Goal: Task Accomplishment & Management: Manage account settings

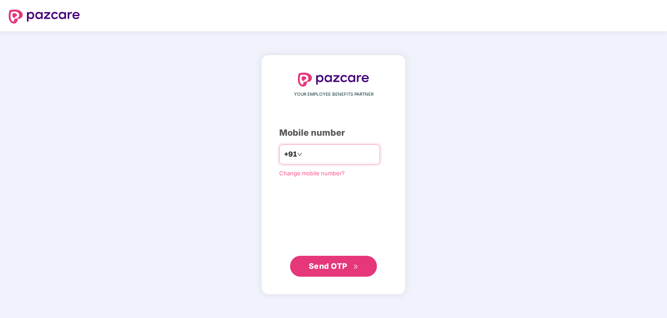
type input "**********"
click at [308, 269] on button "Send OTP" at bounding box center [333, 265] width 87 height 21
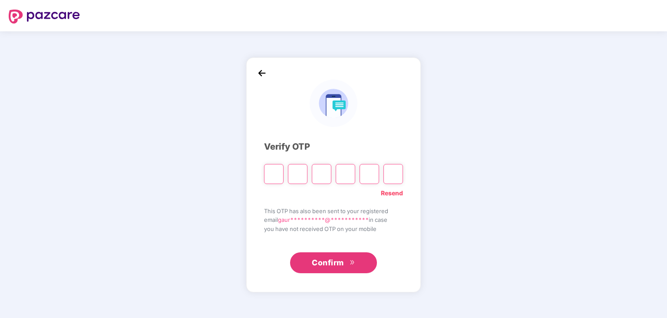
click at [292, 173] on input "Digit 2" at bounding box center [298, 174] width 20 height 20
click at [268, 176] on input "Please enter verification code. Digit 1" at bounding box center [274, 174] width 20 height 20
click at [322, 176] on input "Digit 3" at bounding box center [322, 174] width 20 height 20
click at [342, 176] on input "Digit 4" at bounding box center [346, 174] width 20 height 20
click at [366, 176] on input "Digit 5" at bounding box center [370, 174] width 20 height 20
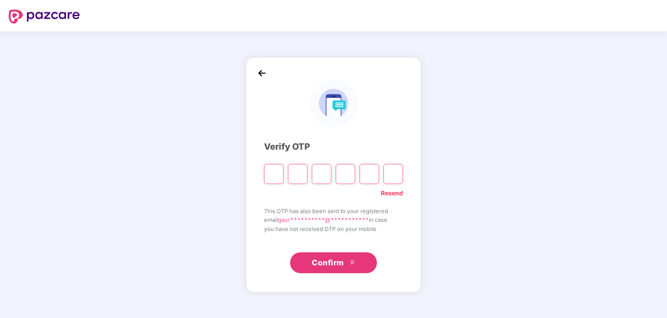
click at [397, 176] on input "Digit 6" at bounding box center [394, 174] width 20 height 20
click at [283, 171] on input "Please enter verification code. Digit 1" at bounding box center [274, 174] width 20 height 20
type input "*"
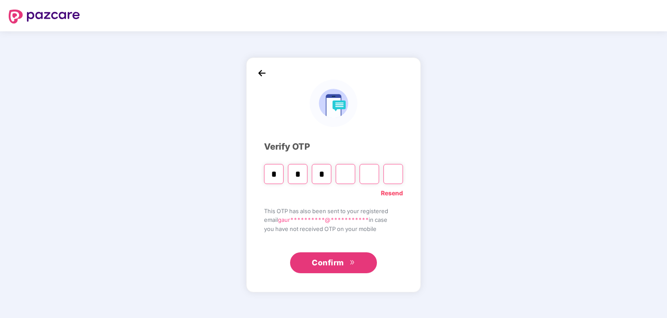
type input "*"
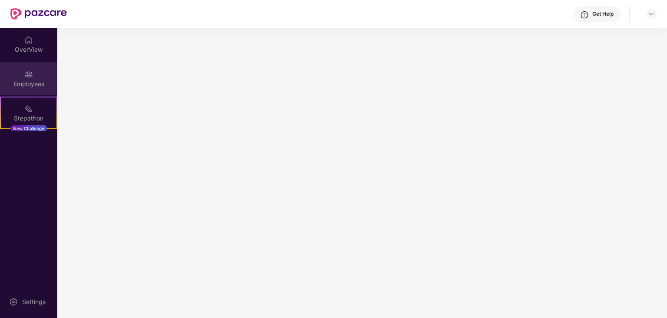
click at [20, 73] on div "Employees" at bounding box center [28, 78] width 57 height 33
click at [28, 51] on div "OverView" at bounding box center [28, 49] width 57 height 9
click at [29, 77] on img at bounding box center [28, 74] width 9 height 9
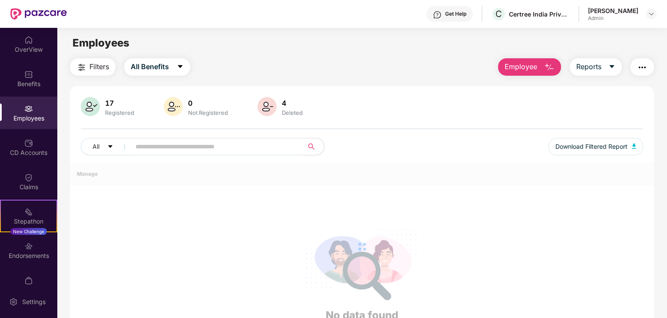
click at [99, 263] on div at bounding box center [362, 246] width 584 height 169
click at [116, 113] on div "Registered" at bounding box center [119, 112] width 33 height 7
click at [22, 48] on div "OverView" at bounding box center [28, 49] width 57 height 9
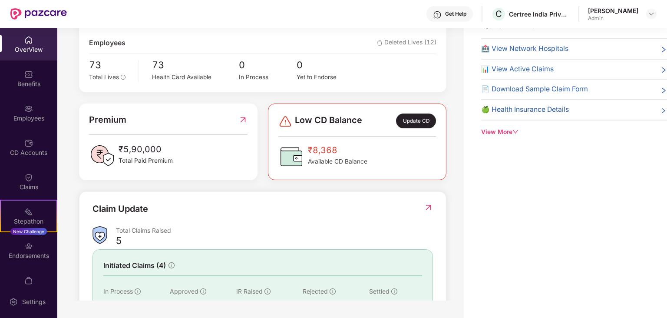
scroll to position [42, 0]
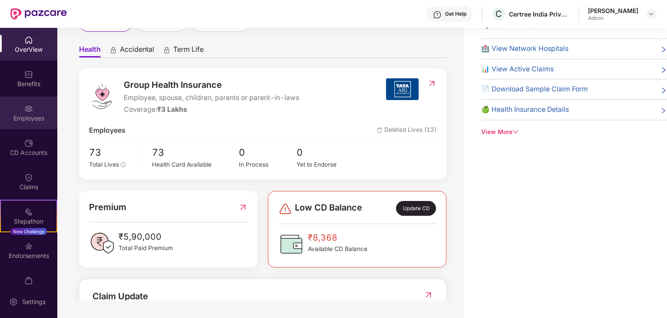
click at [30, 118] on div "Employees" at bounding box center [28, 118] width 57 height 9
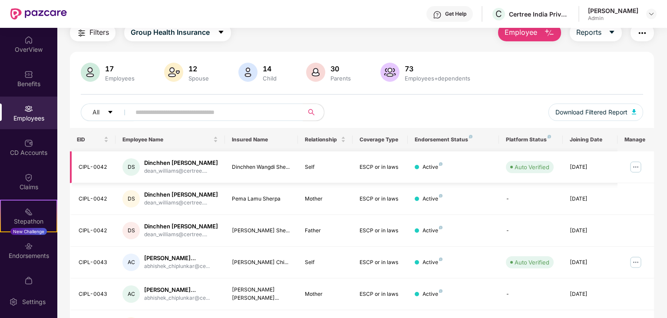
scroll to position [0, 0]
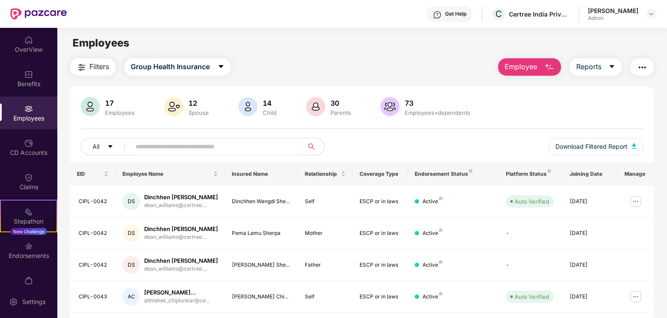
click at [100, 64] on span "Filters" at bounding box center [99, 66] width 20 height 11
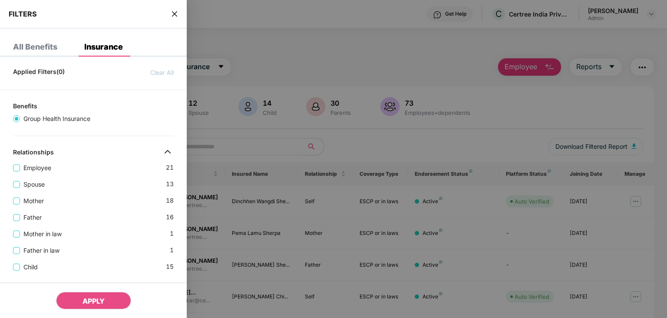
click at [44, 48] on div "All Benefits" at bounding box center [35, 47] width 44 height 9
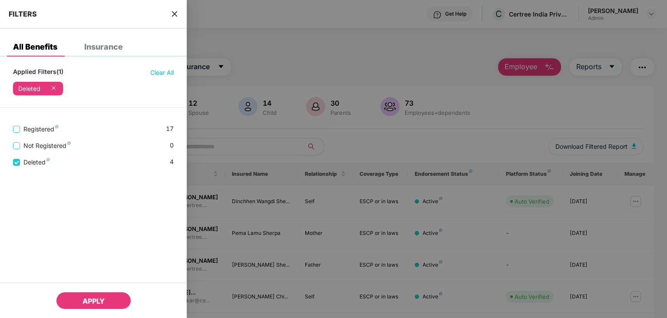
click at [80, 300] on button "APPLY" at bounding box center [93, 299] width 75 height 17
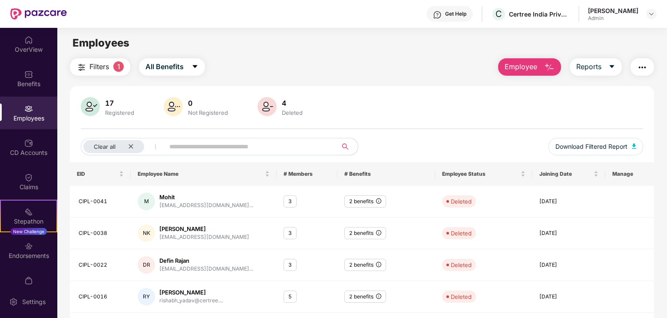
click at [88, 66] on button "Filters 1" at bounding box center [100, 66] width 60 height 17
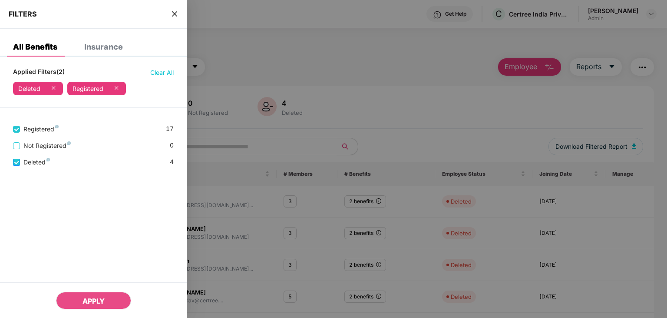
click at [16, 158] on label "Deleted" at bounding box center [33, 162] width 40 height 10
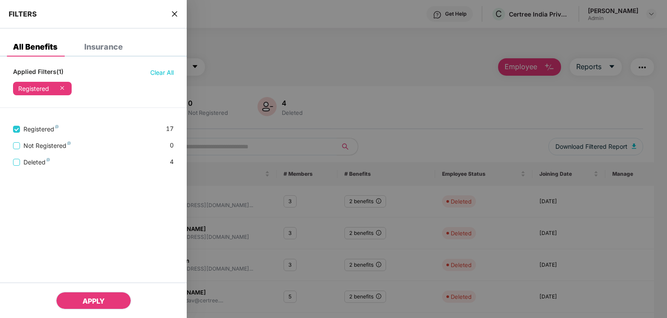
click at [96, 297] on span "APPLY" at bounding box center [94, 300] width 22 height 9
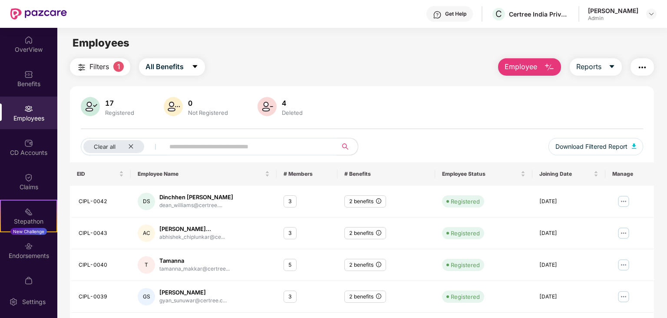
scroll to position [215, 0]
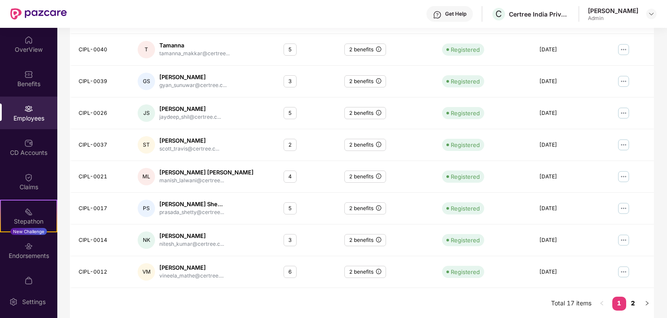
click at [633, 307] on link "2" at bounding box center [633, 302] width 14 height 13
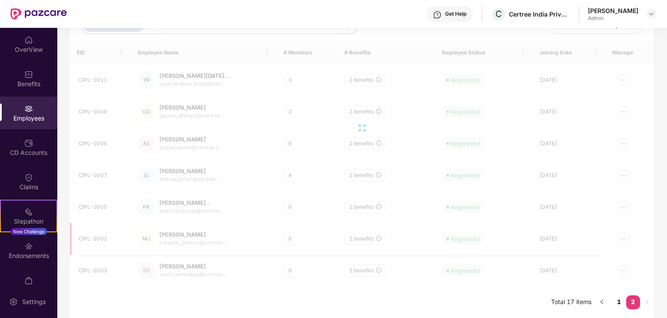
scroll to position [120, 0]
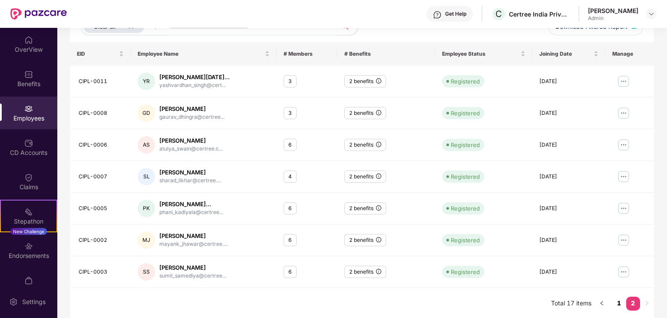
click at [618, 301] on link "1" at bounding box center [619, 302] width 14 height 13
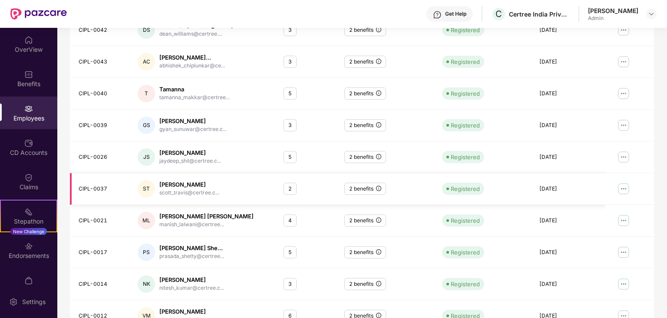
scroll to position [215, 0]
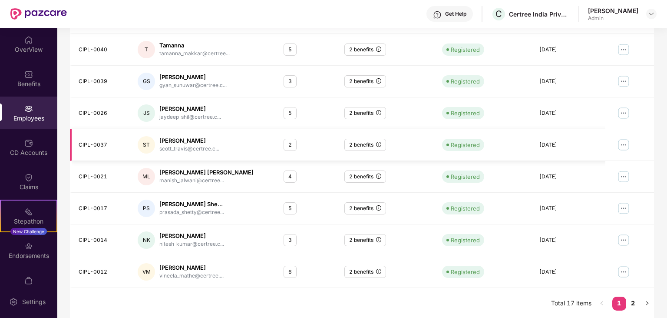
click at [623, 142] on img at bounding box center [624, 145] width 14 height 14
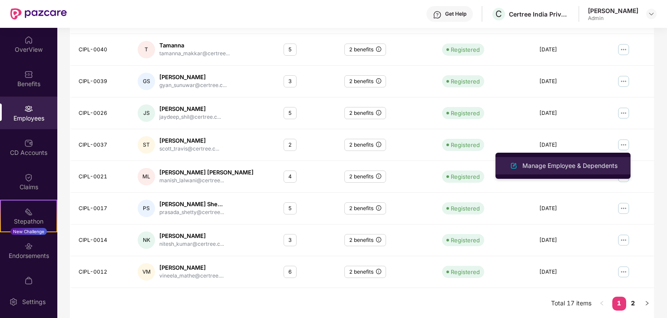
click at [539, 163] on div "Manage Employee & Dependents" at bounding box center [570, 166] width 99 height 10
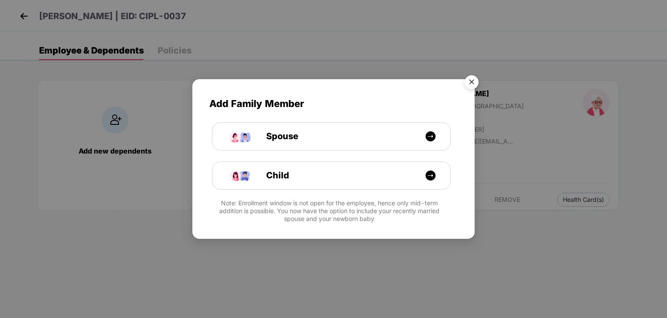
click at [472, 86] on img "Close" at bounding box center [472, 83] width 24 height 24
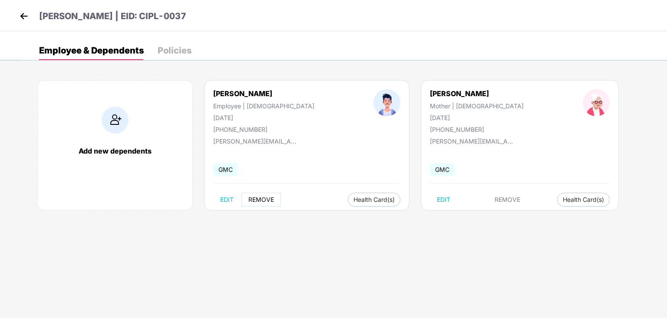
click at [261, 199] on span "REMOVE" at bounding box center [261, 199] width 26 height 7
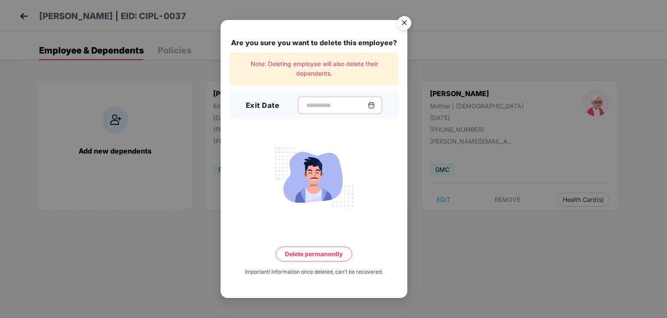
click at [305, 109] on input at bounding box center [336, 105] width 63 height 9
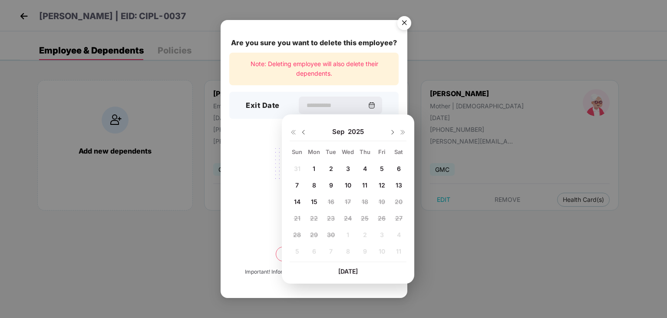
click at [261, 143] on div "Are you sure you want to delete this employee? Note: Deleting employee will als…" at bounding box center [314, 158] width 187 height 277
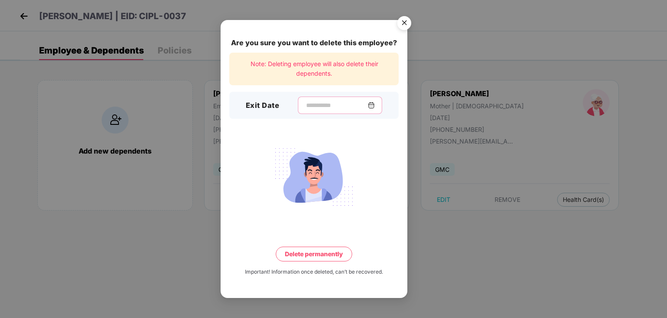
click at [305, 109] on input at bounding box center [336, 105] width 63 height 9
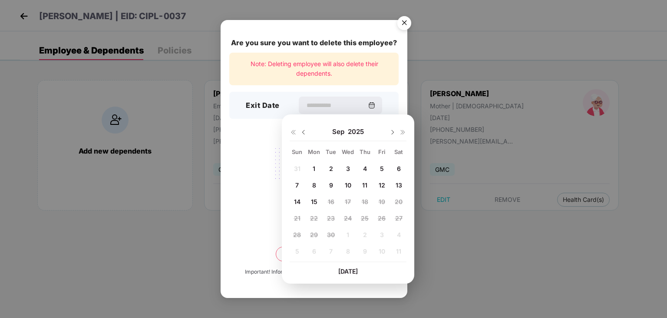
click at [304, 132] on img at bounding box center [303, 132] width 7 height 7
click at [297, 217] on span "17" at bounding box center [297, 217] width 6 height 7
type input "**********"
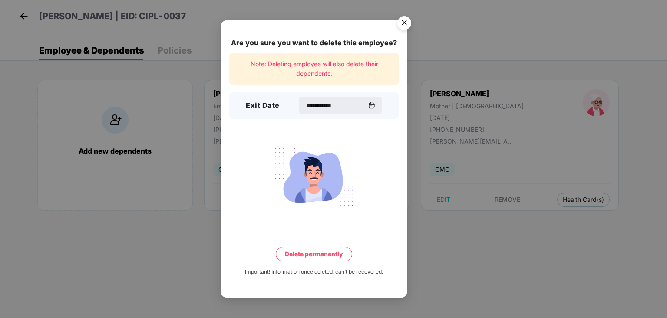
click at [300, 256] on button "Delete permanently" at bounding box center [314, 253] width 76 height 15
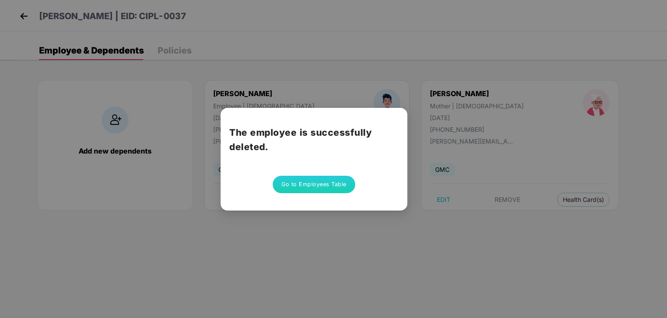
click at [303, 183] on button "Go to Employees Table" at bounding box center [314, 183] width 83 height 17
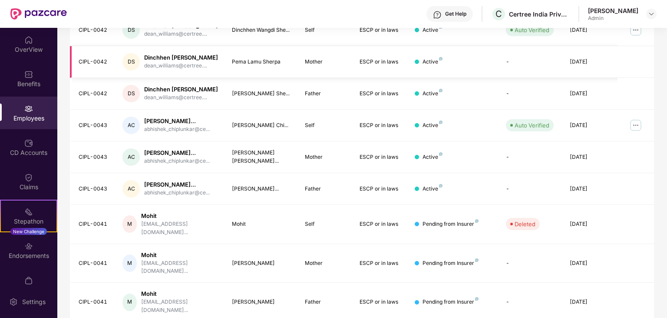
scroll to position [0, 0]
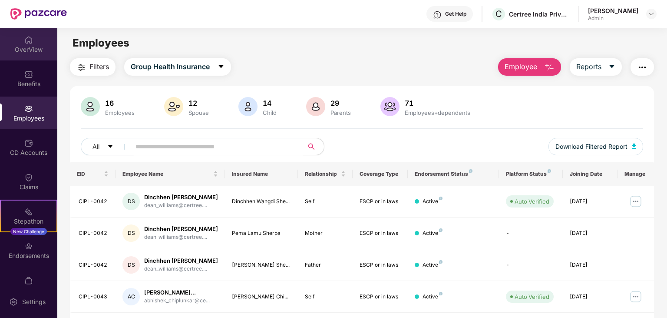
click at [30, 50] on div "OverView" at bounding box center [28, 49] width 57 height 9
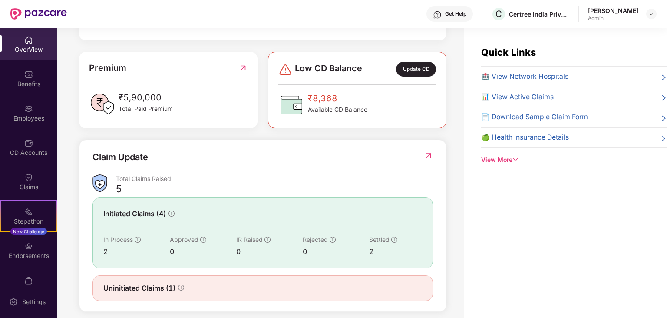
scroll to position [217, 0]
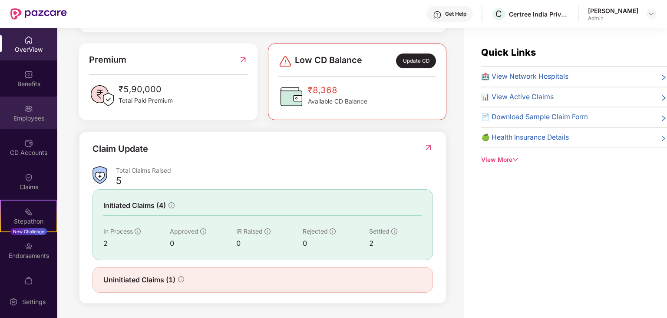
click at [31, 125] on div "Employees" at bounding box center [28, 112] width 57 height 33
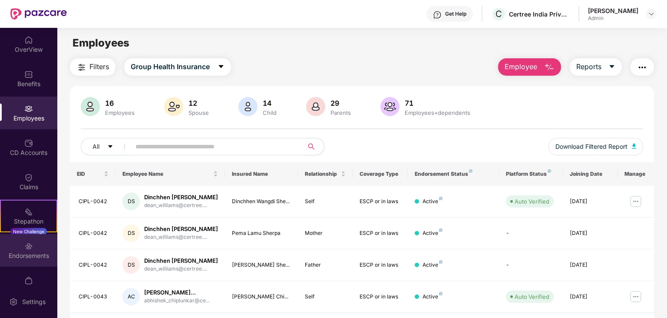
click at [26, 259] on div "Endorsements" at bounding box center [28, 255] width 57 height 9
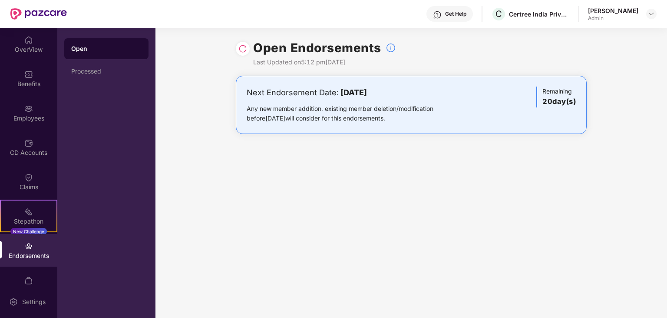
click at [329, 108] on div "Any new member addition, existing member deletion/modification before [DATE] wi…" at bounding box center [354, 113] width 214 height 19
click at [240, 52] on img at bounding box center [242, 48] width 9 height 9
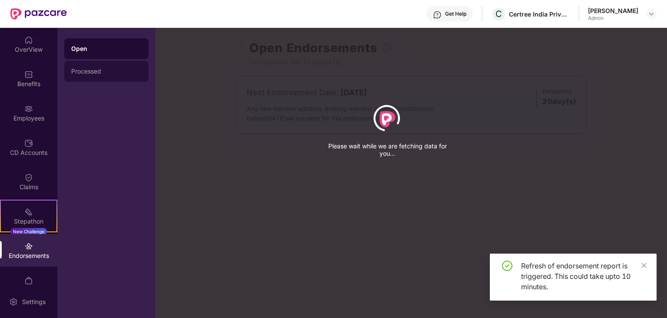
click at [95, 77] on div "Processed" at bounding box center [106, 71] width 84 height 21
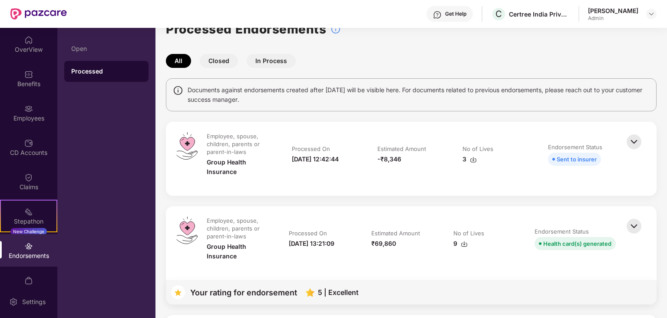
scroll to position [0, 0]
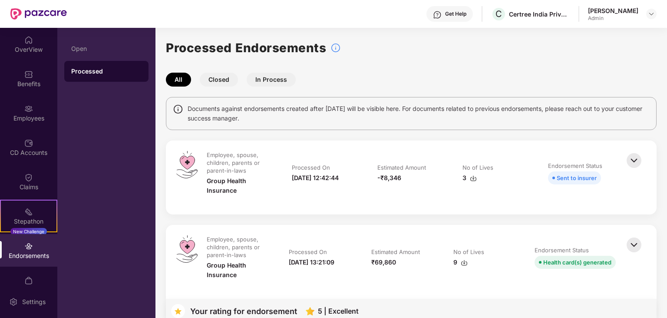
click at [473, 179] on img at bounding box center [473, 178] width 7 height 7
click at [635, 162] on img at bounding box center [634, 160] width 19 height 19
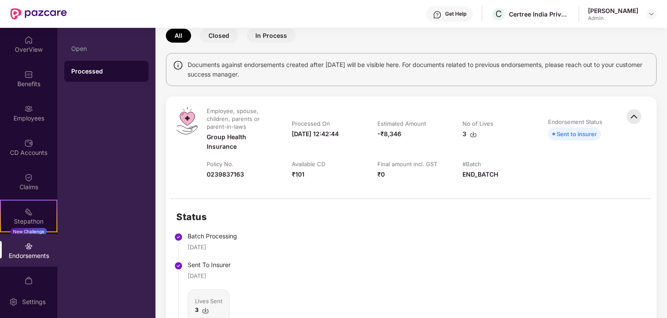
scroll to position [43, 0]
click at [26, 43] on img at bounding box center [28, 40] width 9 height 9
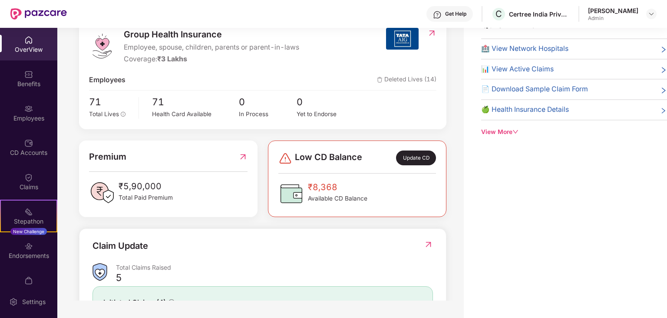
scroll to position [131, 0]
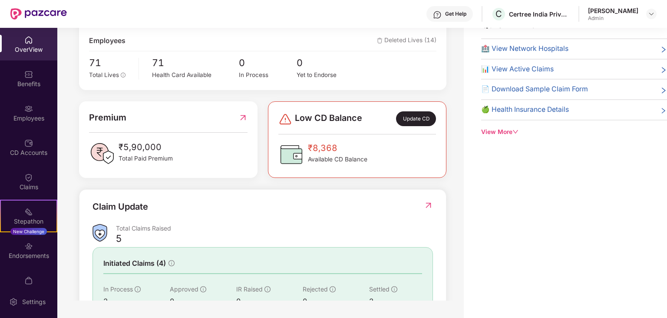
click at [413, 117] on div "Update CD" at bounding box center [416, 118] width 40 height 15
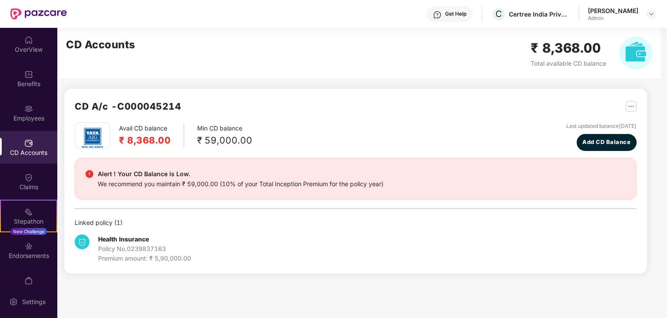
scroll to position [0, 0]
click at [628, 105] on img "button" at bounding box center [631, 106] width 11 height 11
click at [448, 139] on div "Avail CD balance ₹ 8,368.00 Min CD balance ₹ 59,000.00 Last updated balance [DA…" at bounding box center [356, 136] width 562 height 29
click at [17, 152] on div "CD Accounts" at bounding box center [28, 152] width 57 height 9
click at [17, 190] on div "Claims" at bounding box center [28, 186] width 57 height 9
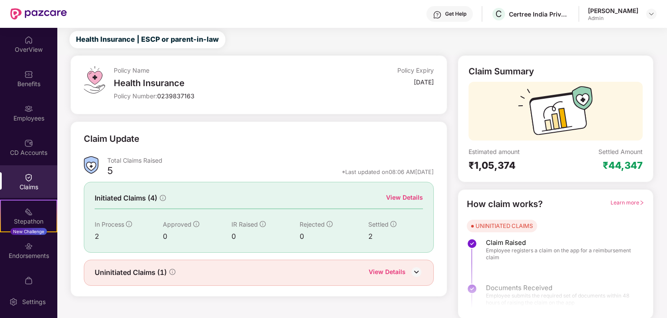
scroll to position [22, 0]
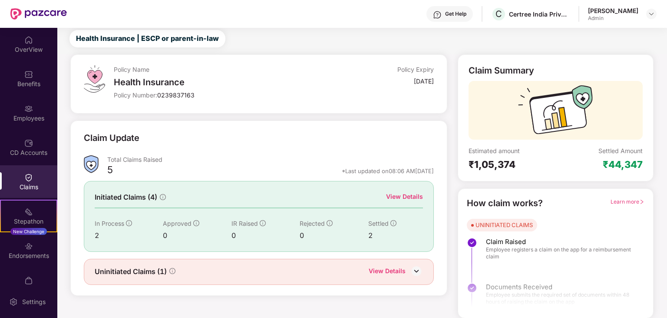
click at [392, 271] on div "View Details" at bounding box center [387, 271] width 37 height 11
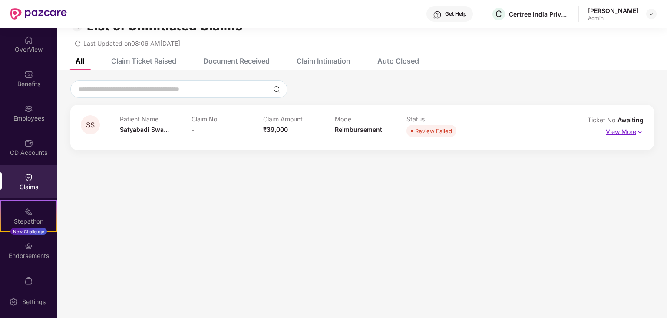
click at [622, 131] on p "View More" at bounding box center [625, 131] width 38 height 12
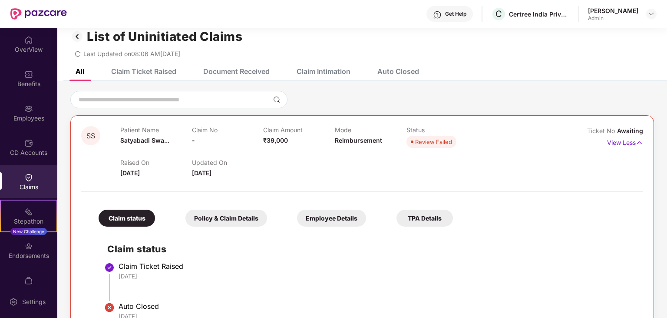
scroll to position [0, 0]
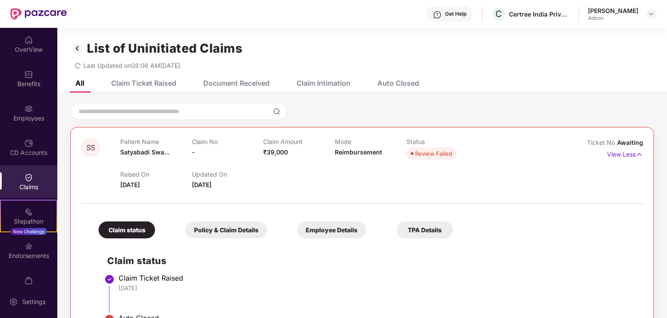
click at [133, 84] on div "Claim Ticket Raised" at bounding box center [143, 83] width 65 height 9
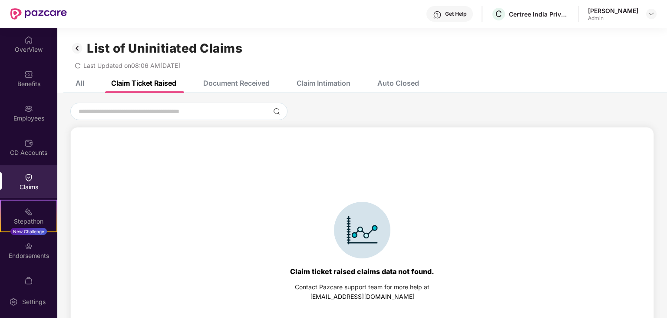
click at [403, 82] on div "Auto Closed" at bounding box center [398, 83] width 42 height 9
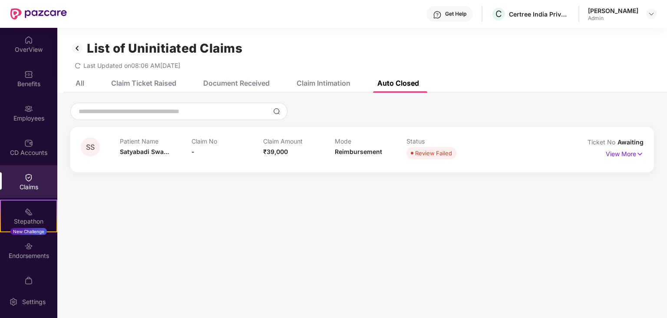
click at [333, 84] on div "Claim Intimation" at bounding box center [324, 83] width 54 height 9
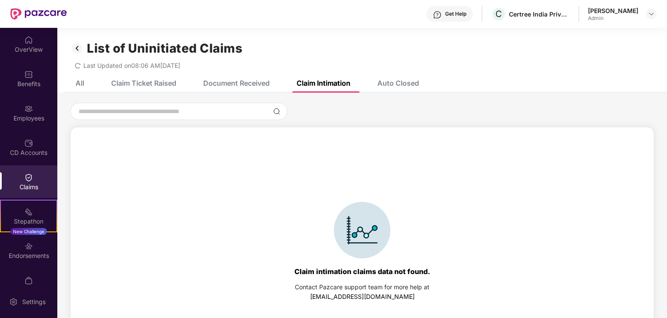
click at [245, 87] on div "Document Received" at bounding box center [229, 82] width 79 height 19
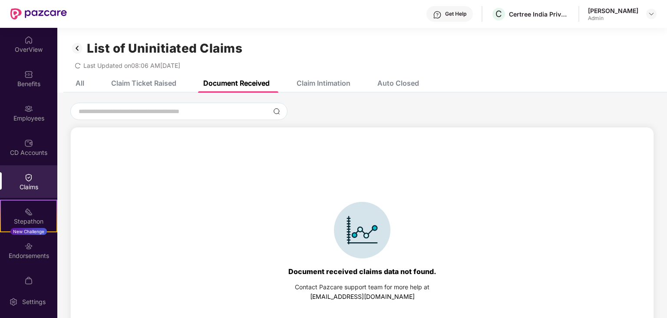
click at [146, 85] on div "Claim Ticket Raised" at bounding box center [143, 83] width 65 height 9
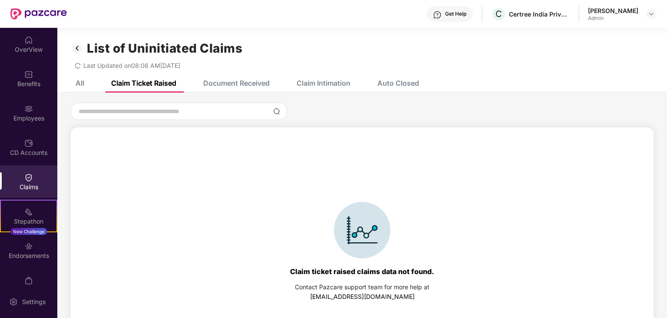
click at [62, 89] on div "All Claim Ticket Raised Document Received Claim Intimation Auto Closed" at bounding box center [362, 82] width 610 height 19
click at [80, 85] on div "All" at bounding box center [80, 83] width 9 height 9
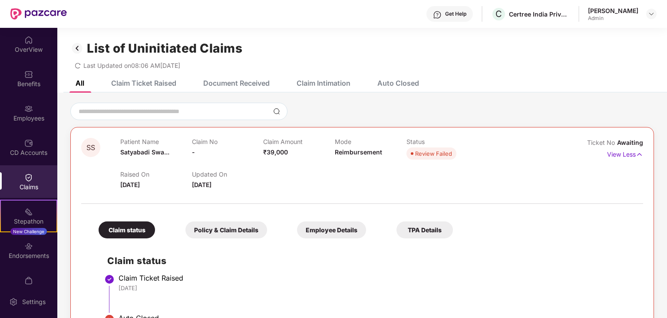
click at [79, 49] on img at bounding box center [77, 48] width 14 height 15
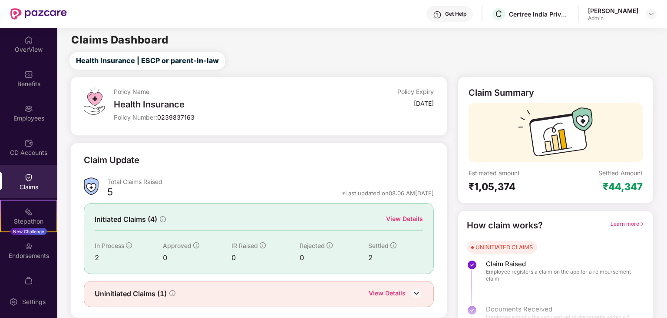
scroll to position [22, 0]
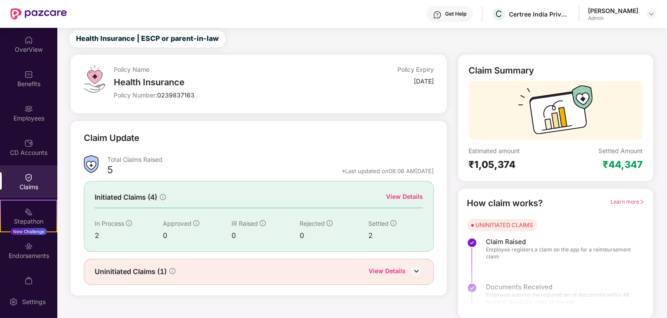
click at [413, 195] on div "View Details" at bounding box center [404, 197] width 37 height 10
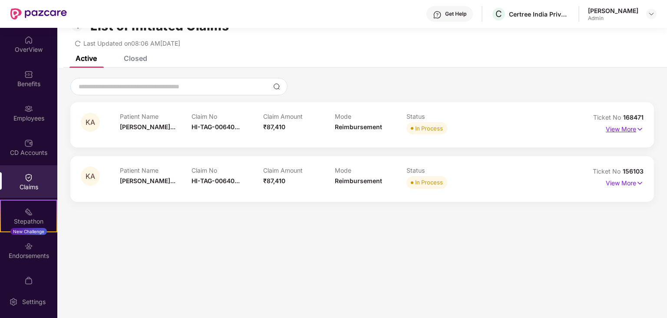
click at [642, 128] on img at bounding box center [639, 129] width 7 height 10
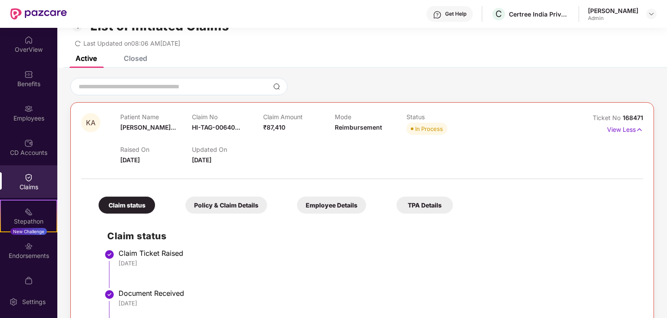
scroll to position [242, 0]
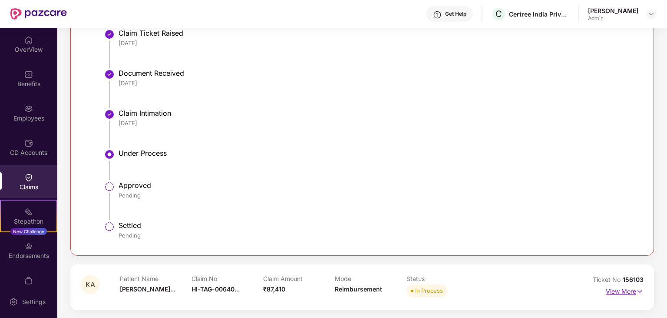
click at [642, 291] on img at bounding box center [639, 291] width 7 height 10
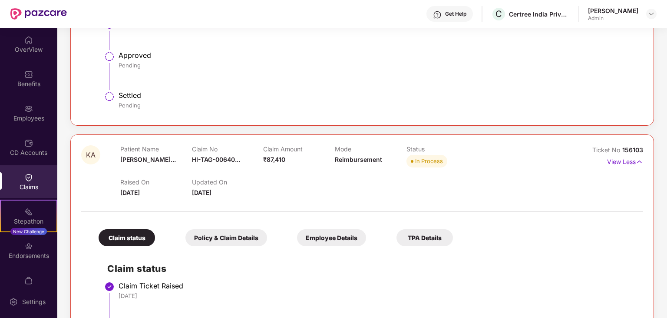
scroll to position [196, 0]
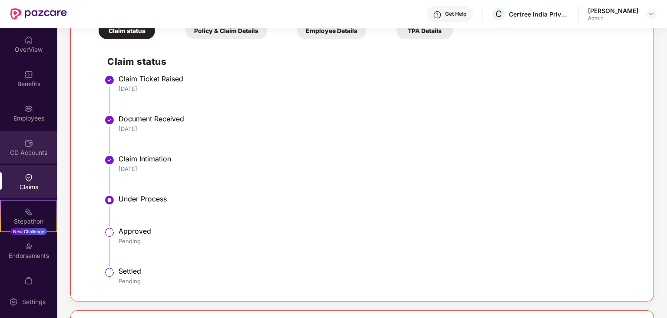
click at [34, 151] on div "CD Accounts" at bounding box center [28, 152] width 57 height 9
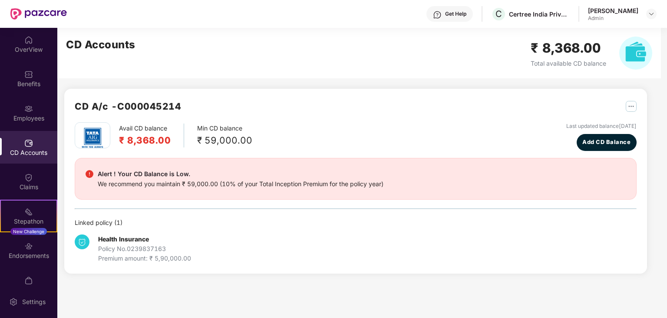
scroll to position [0, 0]
click at [30, 103] on div at bounding box center [28, 107] width 9 height 9
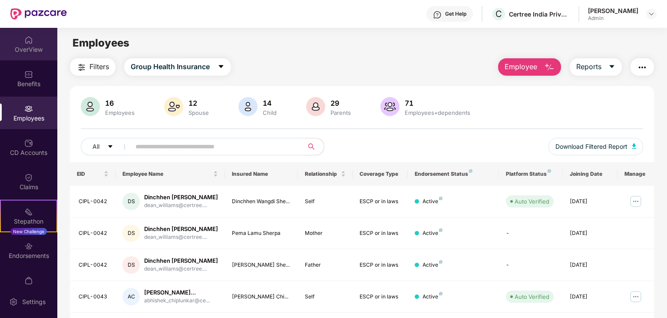
click at [35, 42] on div "OverView" at bounding box center [28, 44] width 57 height 33
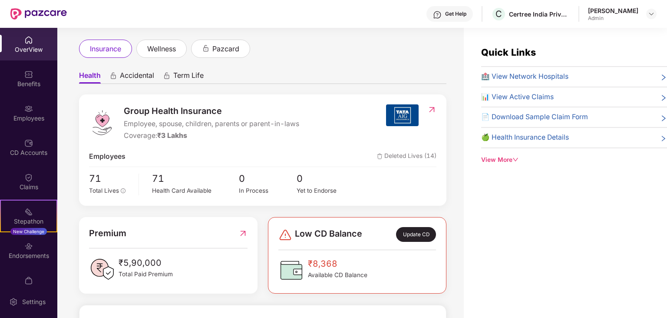
scroll to position [219, 0]
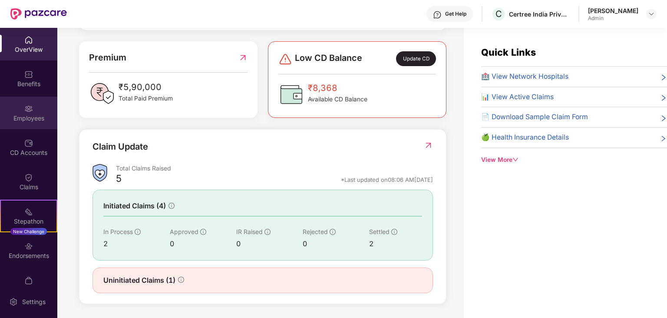
click at [26, 104] on img at bounding box center [28, 108] width 9 height 9
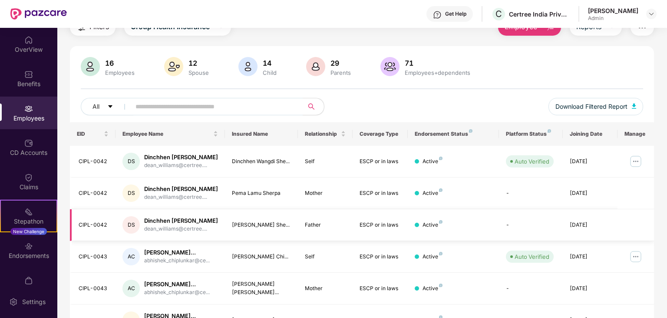
scroll to position [0, 0]
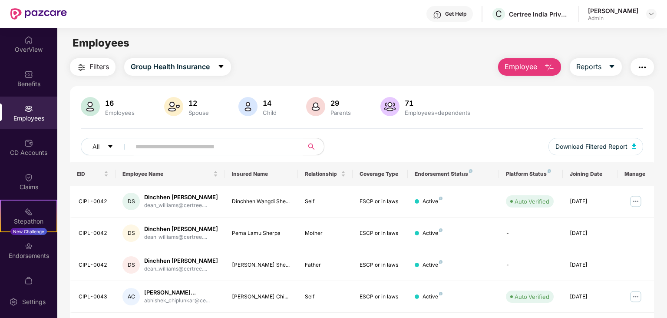
click at [108, 70] on span "Filters" at bounding box center [99, 66] width 20 height 11
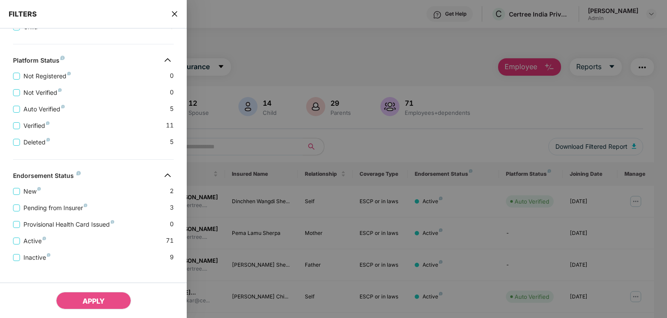
scroll to position [248, 0]
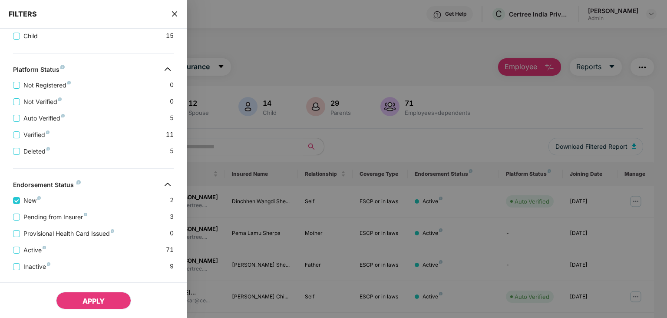
click at [87, 300] on span "APPLY" at bounding box center [94, 300] width 22 height 9
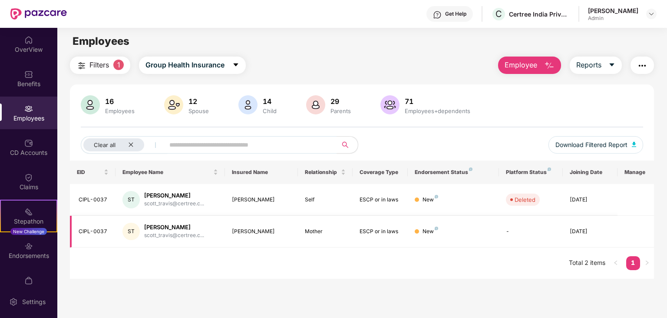
scroll to position [0, 0]
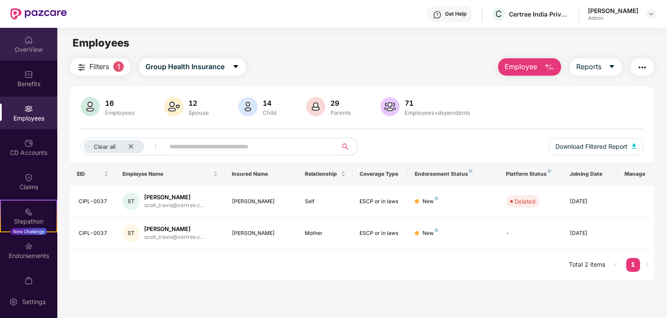
click at [23, 48] on div "OverView" at bounding box center [28, 49] width 57 height 9
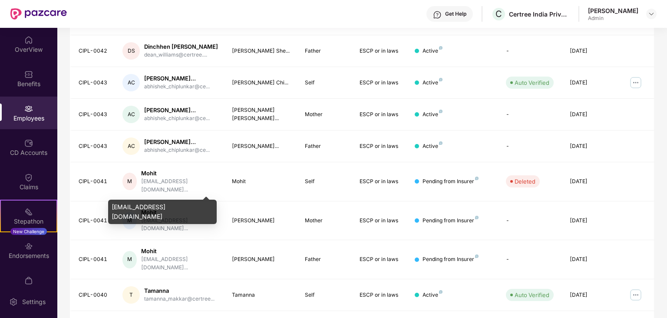
scroll to position [215, 0]
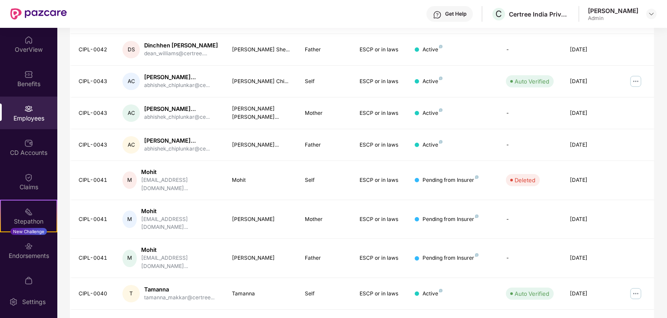
click at [633, 317] on link "9" at bounding box center [633, 324] width 14 height 13
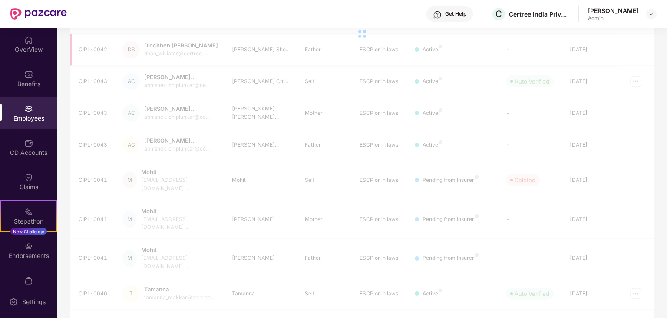
scroll to position [57, 0]
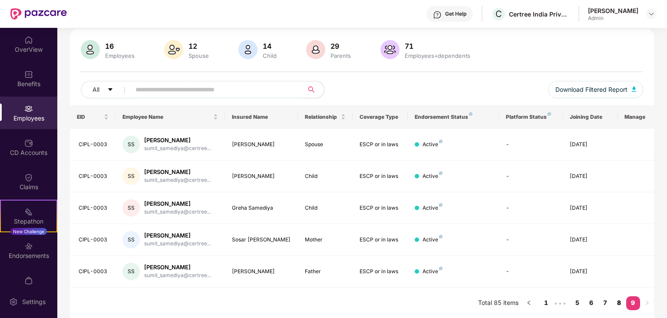
click at [618, 302] on link "8" at bounding box center [619, 302] width 14 height 13
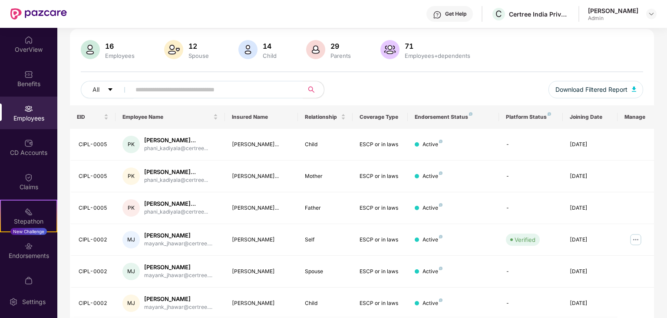
scroll to position [215, 0]
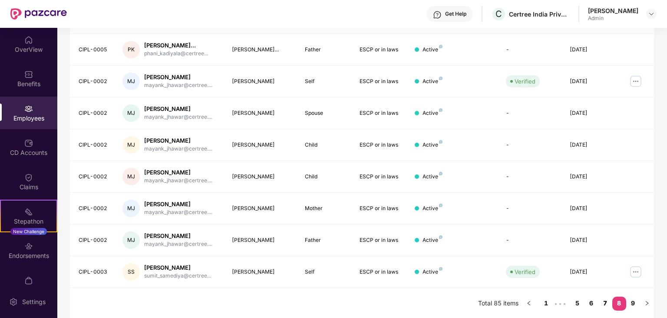
click at [602, 302] on link "7" at bounding box center [606, 302] width 14 height 13
click at [592, 301] on link "6" at bounding box center [592, 302] width 14 height 13
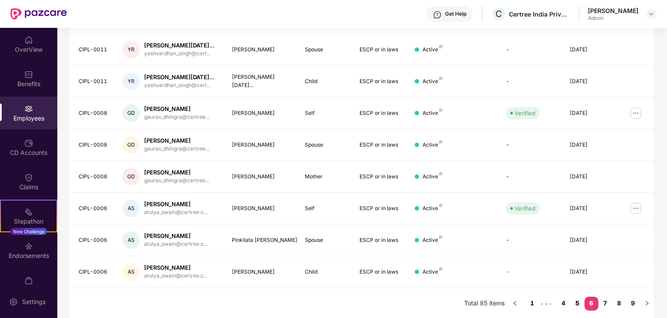
click at [579, 305] on link "5" at bounding box center [578, 302] width 14 height 13
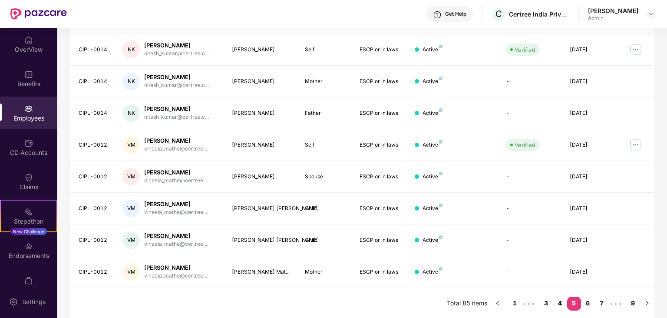
click at [559, 303] on link "4" at bounding box center [560, 302] width 14 height 13
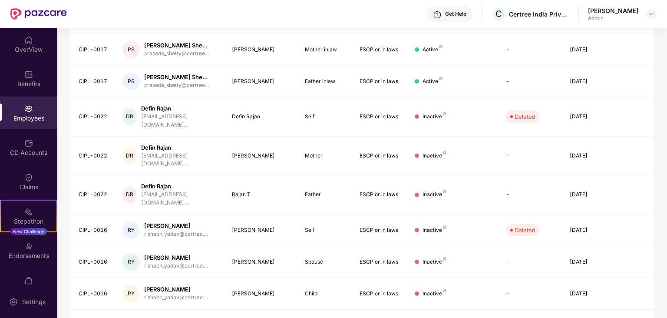
click at [587, 317] on link "5" at bounding box center [588, 324] width 14 height 13
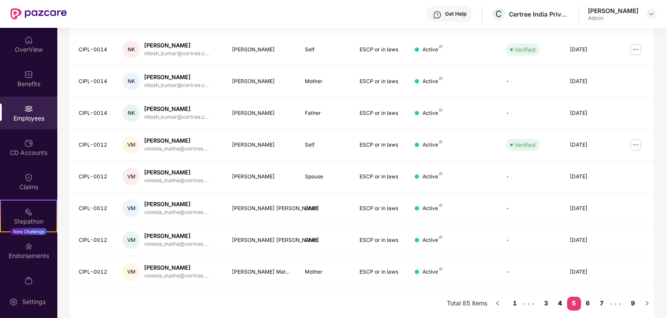
click at [559, 303] on link "4" at bounding box center [560, 302] width 14 height 13
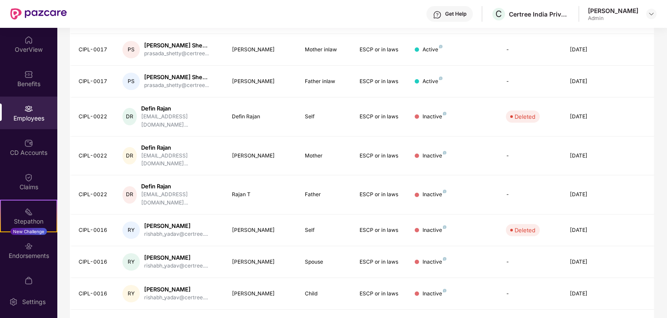
click at [561, 317] on link "3" at bounding box center [560, 324] width 14 height 13
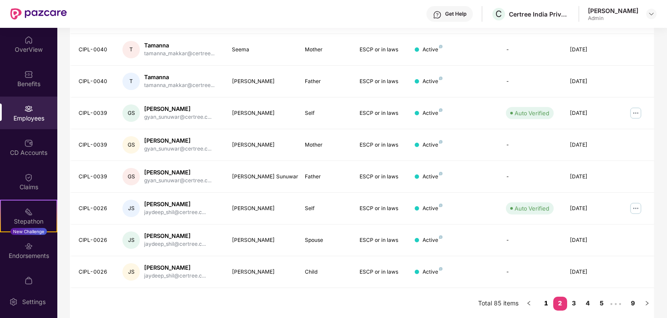
click at [544, 303] on link "1" at bounding box center [546, 302] width 14 height 13
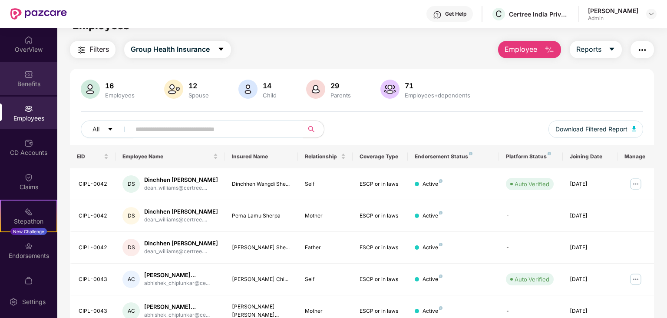
scroll to position [0, 0]
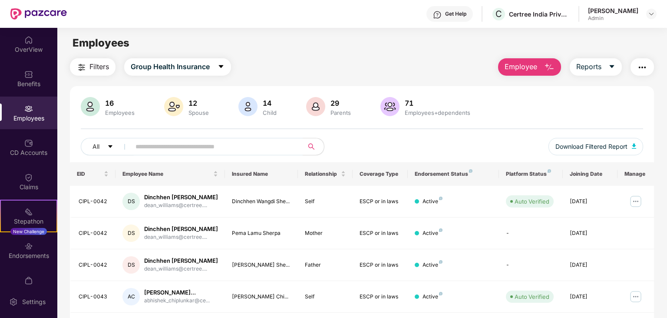
click at [108, 68] on span "Filters" at bounding box center [99, 66] width 20 height 11
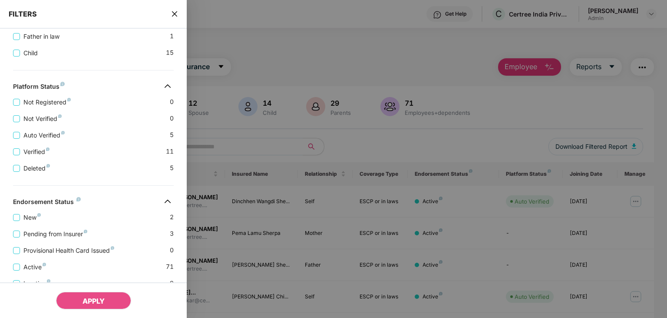
scroll to position [248, 0]
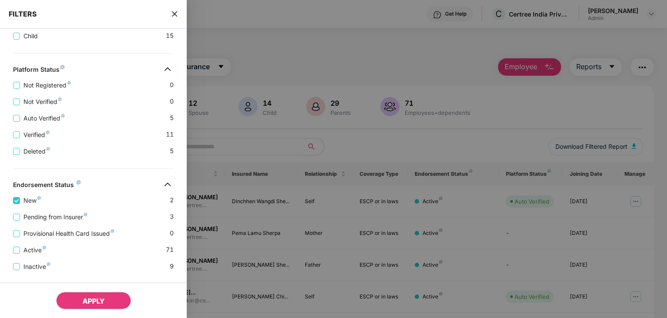
click at [88, 300] on span "APPLY" at bounding box center [94, 300] width 22 height 9
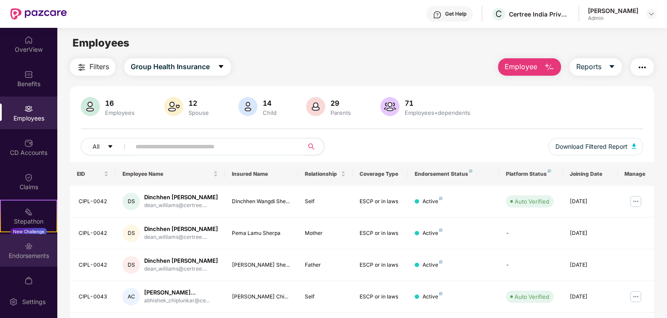
click at [31, 258] on div "Endorsements" at bounding box center [28, 255] width 57 height 9
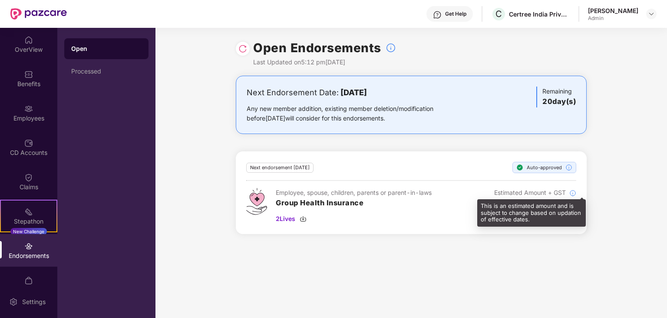
click at [571, 191] on img at bounding box center [572, 192] width 7 height 7
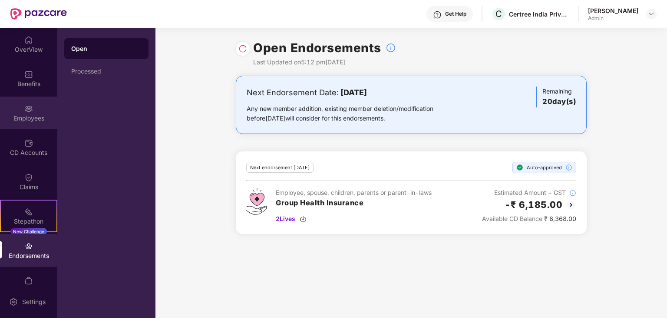
click at [22, 123] on div "Employees" at bounding box center [28, 112] width 57 height 33
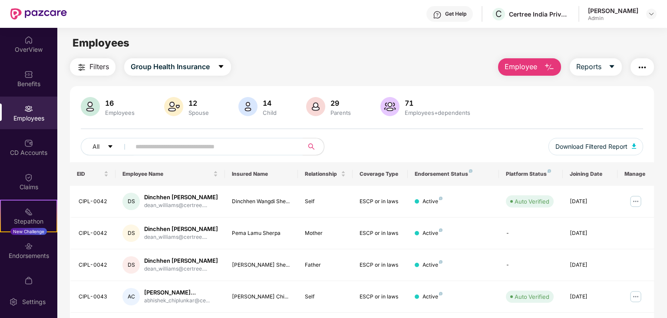
click at [543, 71] on button "Employee" at bounding box center [529, 66] width 63 height 17
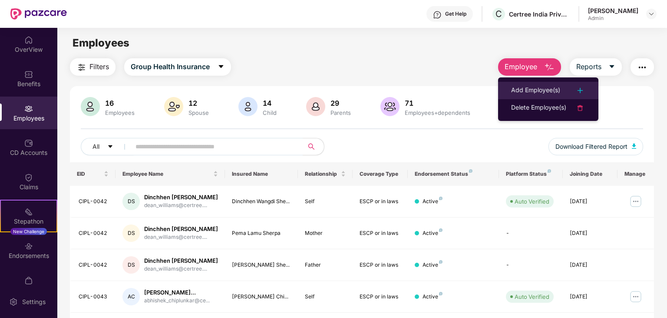
click at [546, 89] on div "Add Employee(s)" at bounding box center [535, 90] width 49 height 10
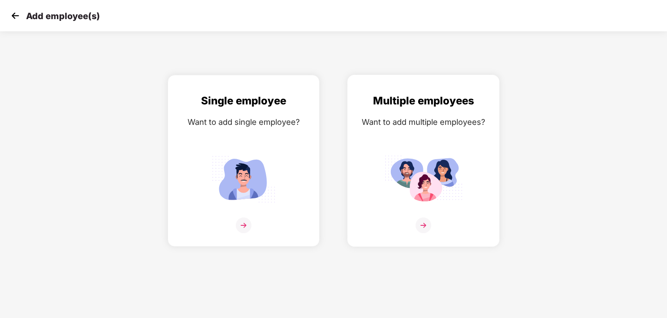
click at [422, 224] on img at bounding box center [424, 225] width 16 height 16
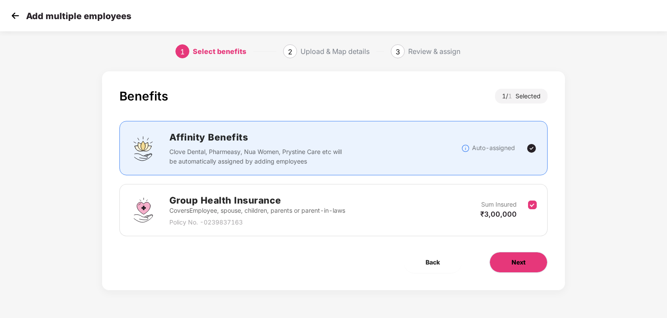
click at [513, 266] on span "Next" at bounding box center [519, 262] width 14 height 10
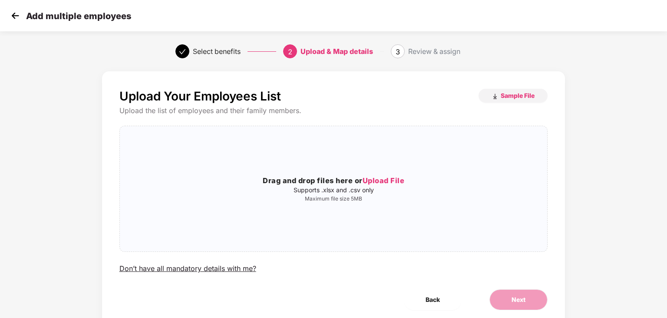
click at [20, 18] on img at bounding box center [15, 15] width 13 height 13
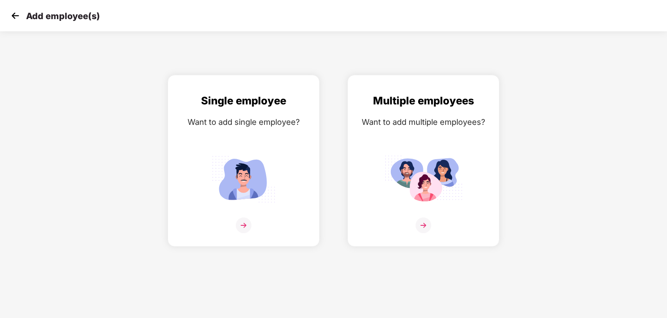
click at [16, 17] on img at bounding box center [15, 15] width 13 height 13
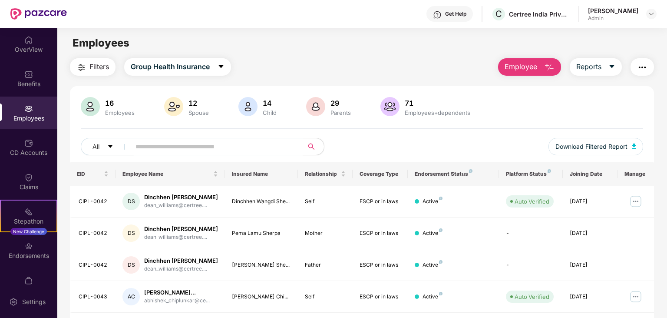
click at [515, 71] on span "Employee" at bounding box center [521, 66] width 33 height 11
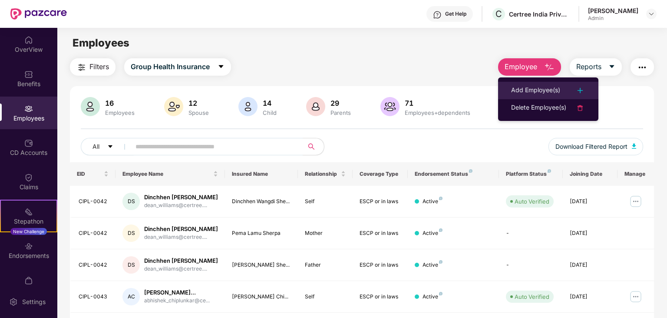
click at [518, 91] on div "Add Employee(s)" at bounding box center [535, 90] width 49 height 10
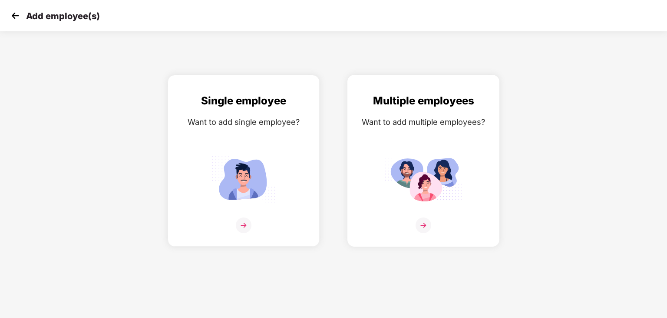
click at [423, 220] on img at bounding box center [424, 225] width 16 height 16
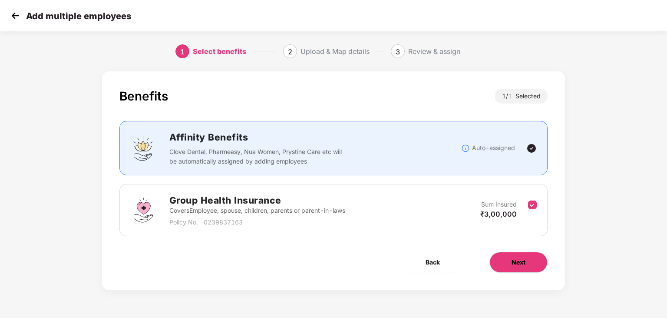
click at [506, 260] on button "Next" at bounding box center [518, 261] width 58 height 21
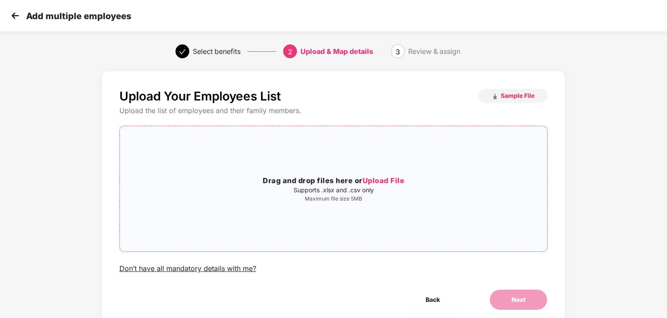
click at [380, 182] on span "Upload File" at bounding box center [384, 180] width 42 height 9
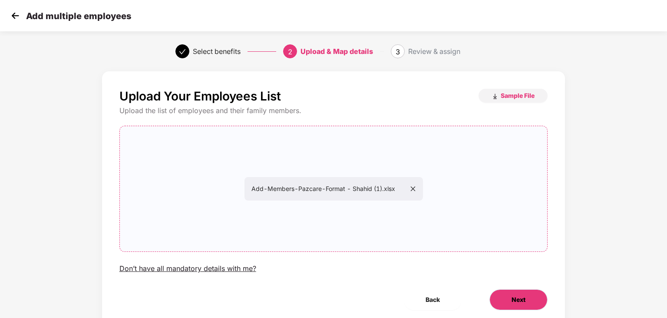
click at [506, 294] on button "Next" at bounding box center [518, 299] width 58 height 21
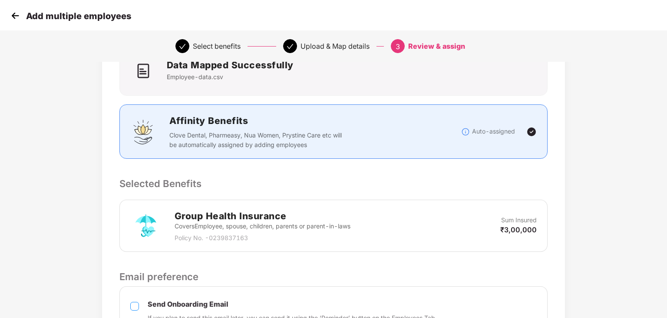
scroll to position [137, 0]
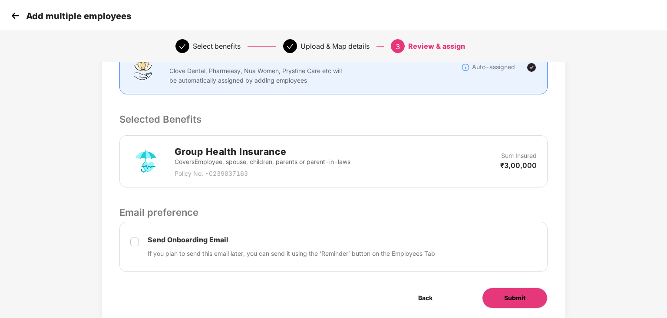
click at [519, 301] on button "Submit" at bounding box center [515, 297] width 66 height 21
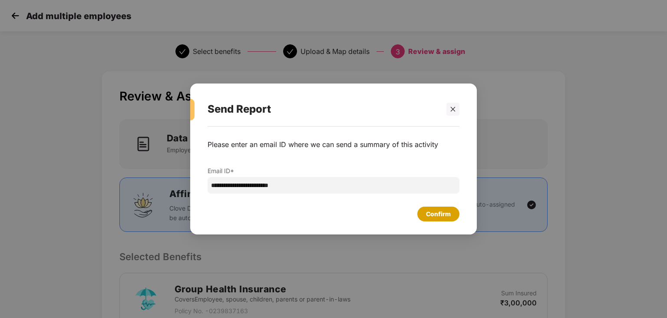
click at [437, 214] on div "Confirm" at bounding box center [438, 214] width 25 height 10
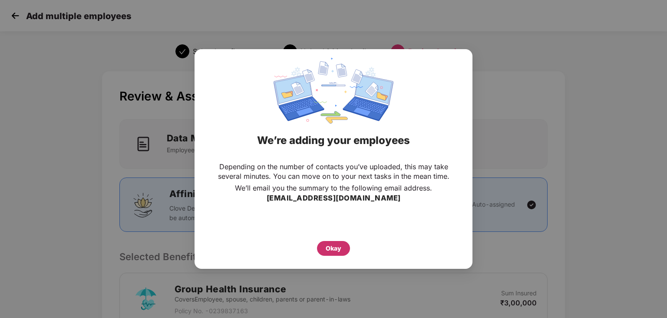
click at [328, 248] on div "Okay" at bounding box center [334, 248] width 16 height 10
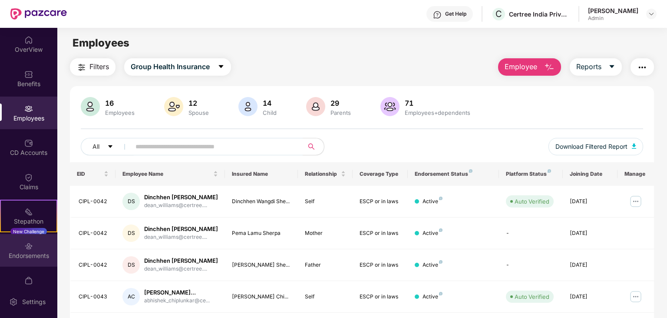
click at [31, 258] on div "Endorsements" at bounding box center [28, 255] width 57 height 9
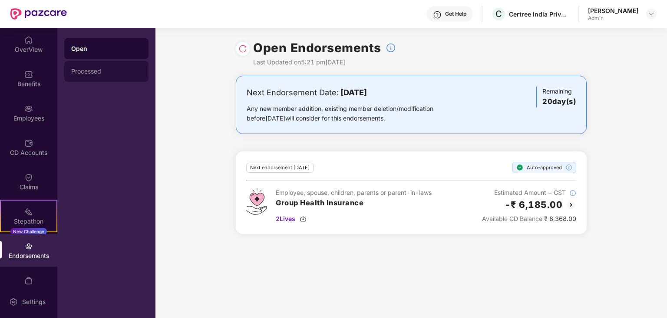
click at [87, 75] on div "Processed" at bounding box center [106, 71] width 84 height 21
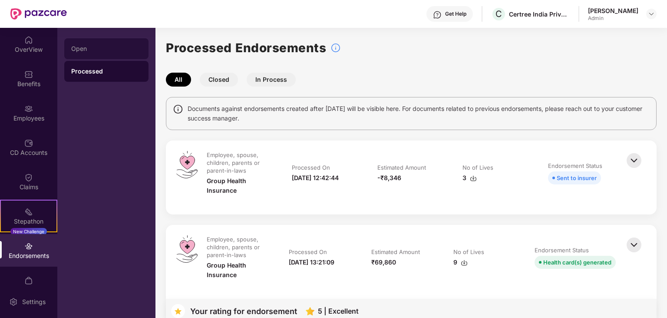
click at [102, 53] on div "Open" at bounding box center [106, 48] width 84 height 21
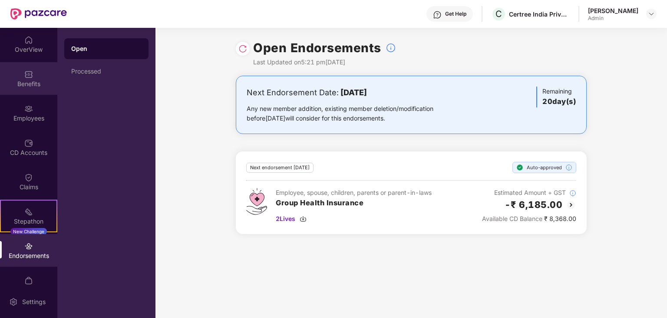
click at [26, 85] on div "Benefits" at bounding box center [28, 83] width 57 height 9
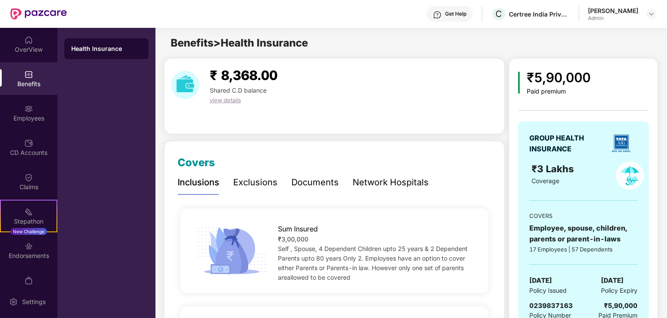
click at [223, 102] on span "view details" at bounding box center [225, 99] width 31 height 7
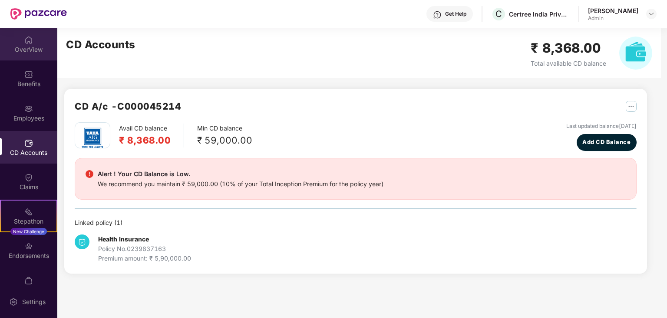
click at [33, 53] on div "OverView" at bounding box center [28, 49] width 57 height 9
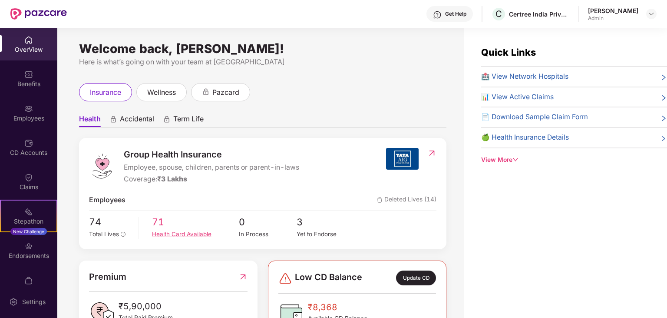
scroll to position [87, 0]
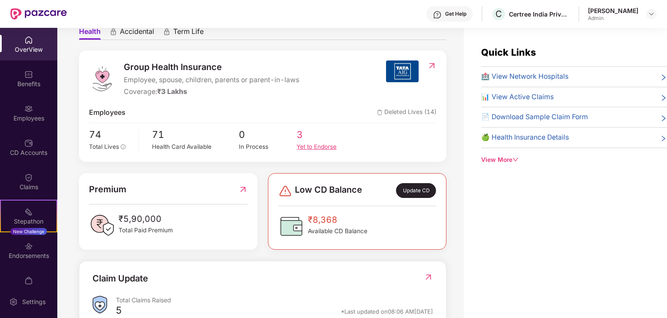
click at [307, 149] on div "Yet to Endorse" at bounding box center [326, 146] width 58 height 9
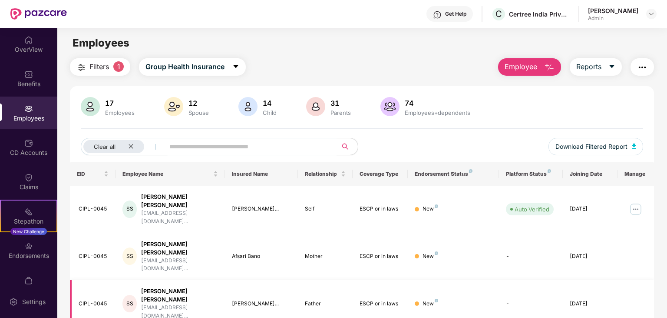
scroll to position [43, 0]
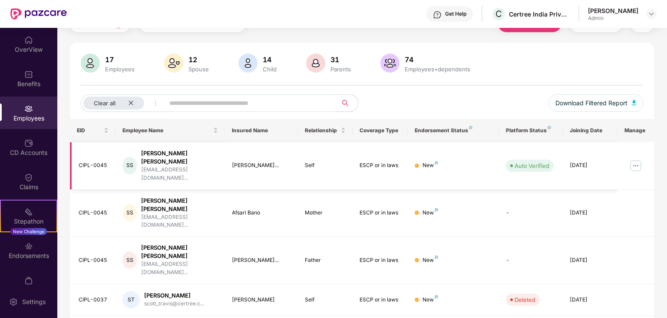
click at [635, 159] on img at bounding box center [636, 166] width 14 height 14
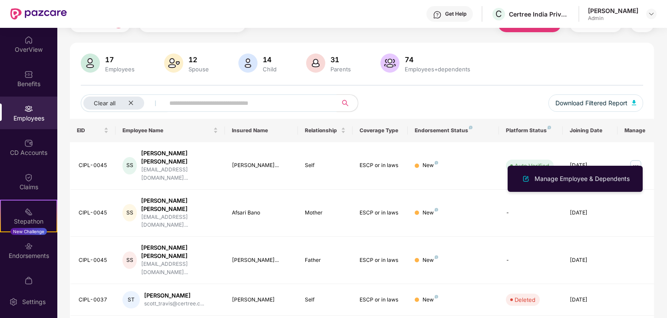
click at [404, 110] on div "Clear all Download Filtered Report" at bounding box center [362, 106] width 562 height 24
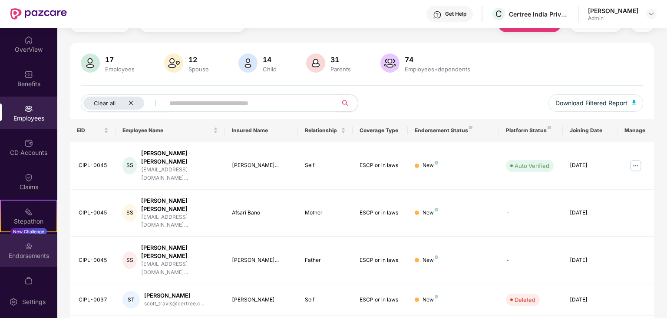
click at [6, 247] on div "Endorsements" at bounding box center [28, 250] width 57 height 33
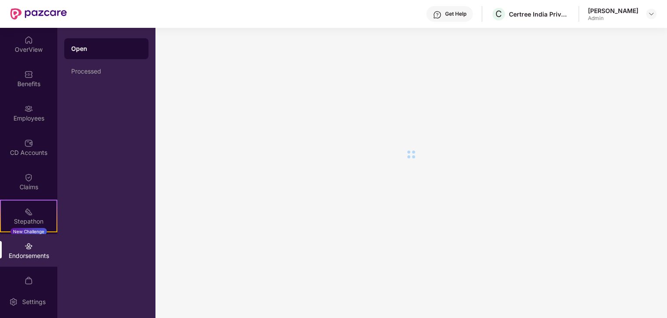
scroll to position [0, 0]
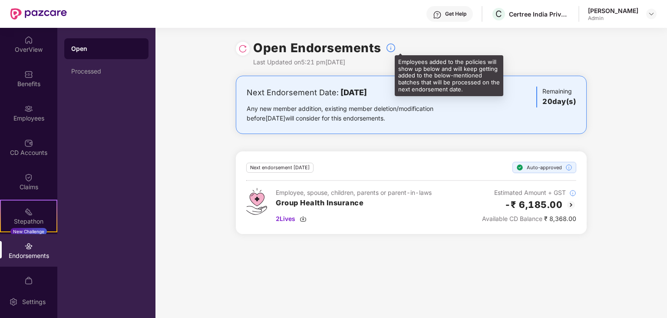
click at [395, 47] on div "Open Endorsements Last Updated on 5:21 pm, 15 Sep 2025" at bounding box center [411, 52] width 351 height 48
click at [389, 52] on img at bounding box center [391, 48] width 10 height 10
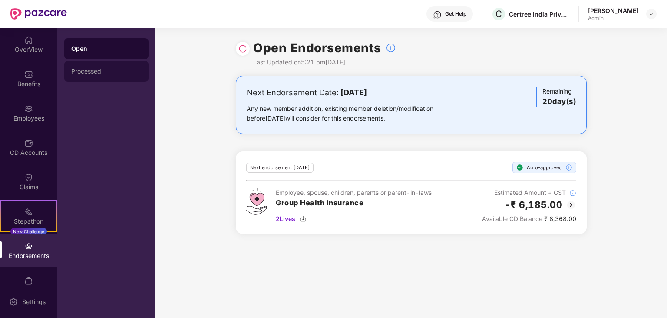
click at [89, 64] on div "Processed" at bounding box center [106, 71] width 84 height 21
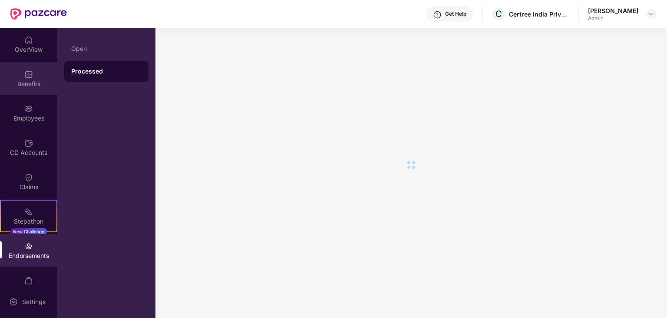
click at [33, 81] on div "Benefits" at bounding box center [28, 83] width 57 height 9
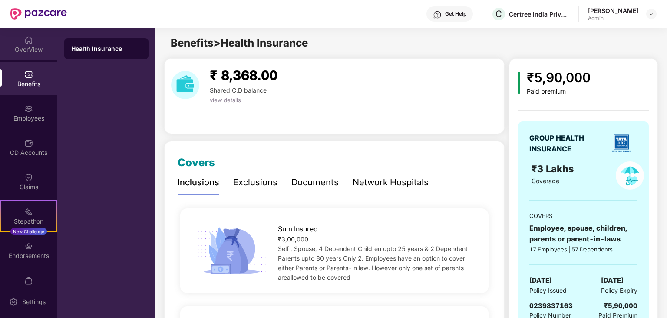
click at [22, 49] on div "OverView" at bounding box center [28, 49] width 57 height 9
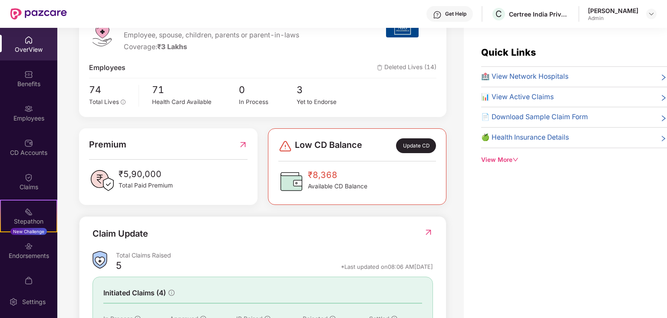
scroll to position [175, 0]
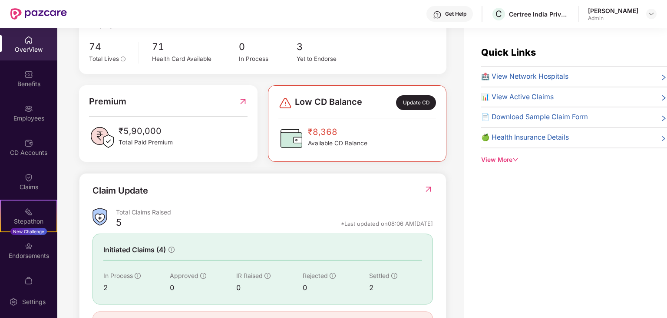
click at [518, 159] on icon "down" at bounding box center [516, 159] width 6 height 6
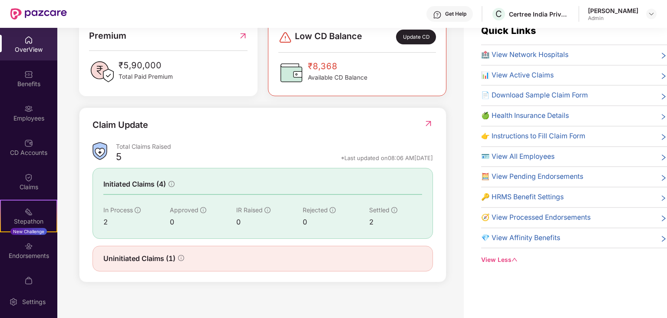
scroll to position [28, 0]
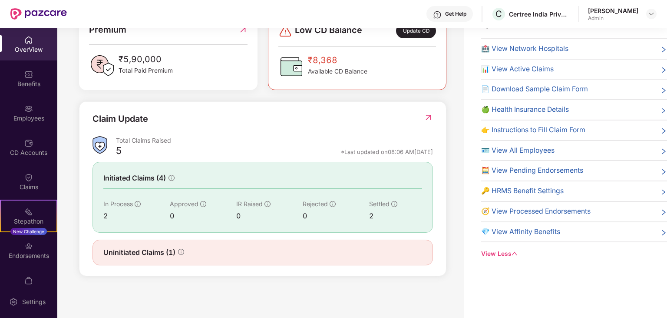
click at [426, 118] on img at bounding box center [428, 117] width 9 height 9
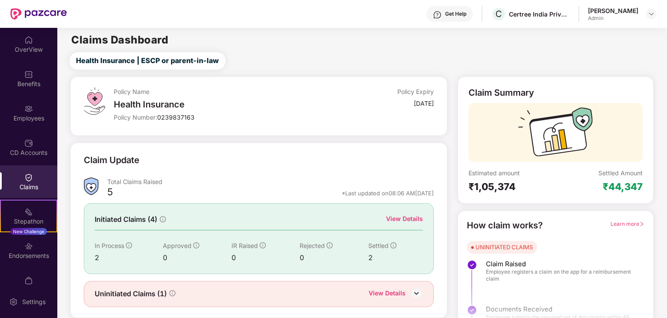
scroll to position [22, 0]
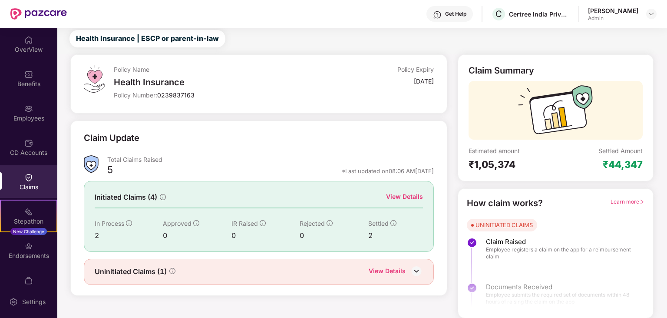
click at [393, 195] on div "View Details" at bounding box center [404, 197] width 37 height 10
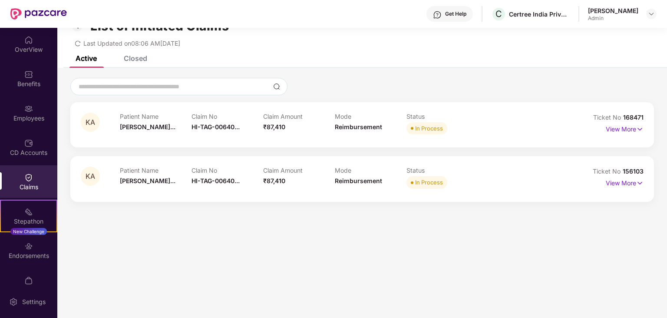
click at [134, 62] on div "Closed" at bounding box center [135, 58] width 23 height 9
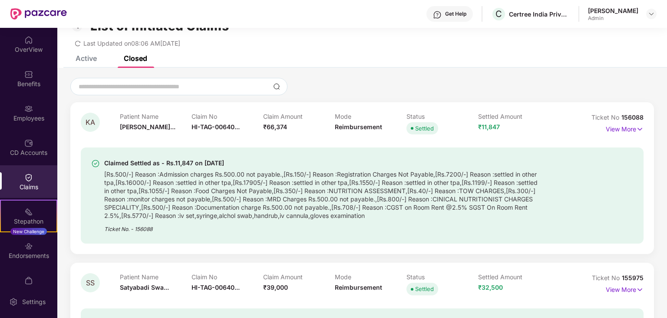
scroll to position [86, 0]
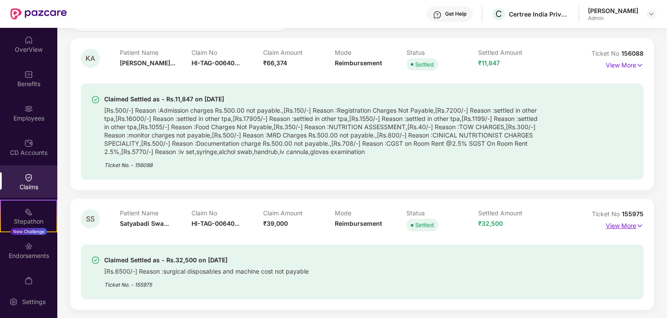
click at [616, 226] on p "View More" at bounding box center [625, 224] width 38 height 12
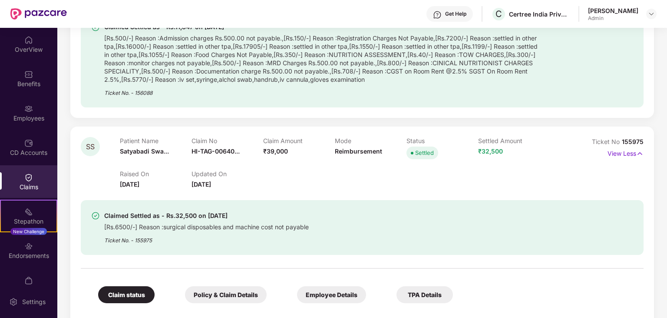
scroll to position [0, 0]
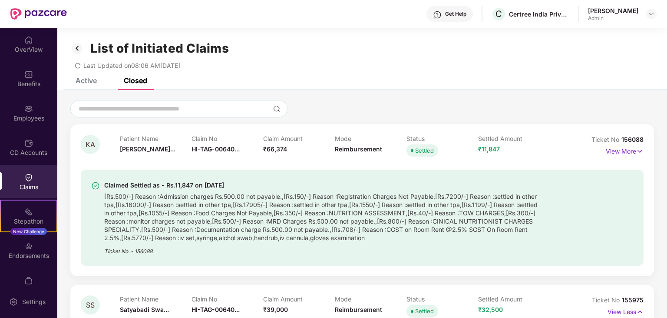
click at [93, 81] on div "Active" at bounding box center [86, 80] width 21 height 9
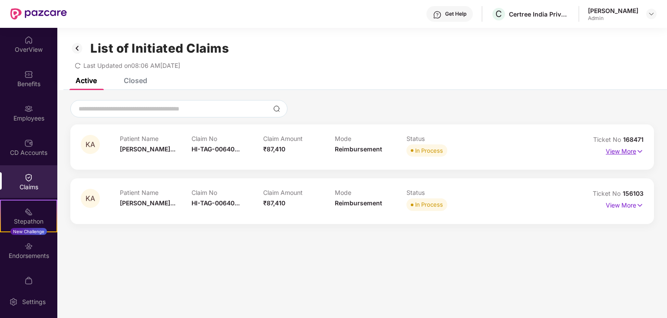
click at [638, 150] on img at bounding box center [639, 151] width 7 height 10
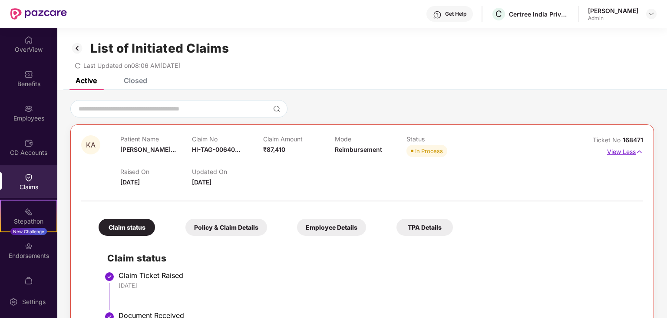
click at [638, 151] on img at bounding box center [639, 152] width 7 height 10
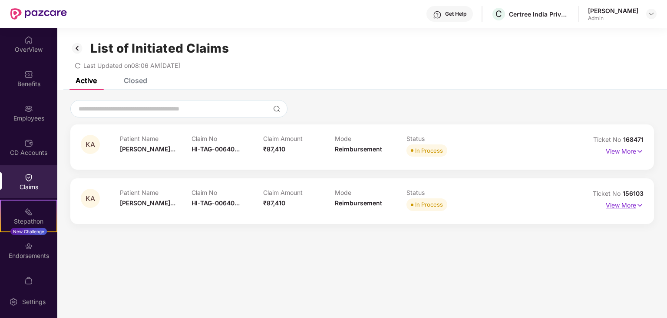
click at [612, 207] on p "View More" at bounding box center [625, 204] width 38 height 12
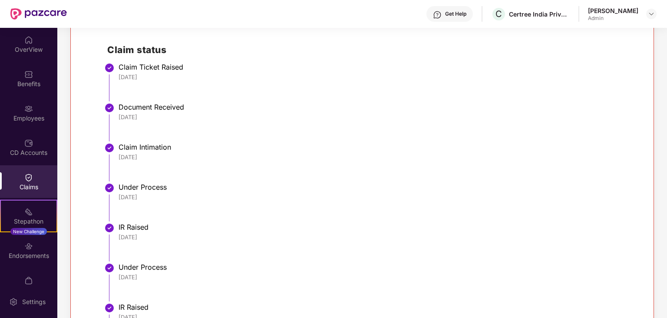
scroll to position [131, 0]
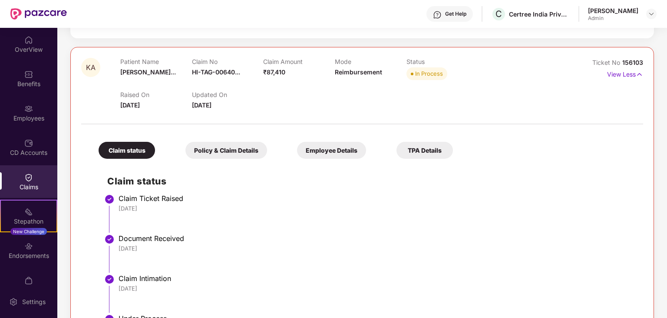
click at [320, 149] on div "Employee Details" at bounding box center [331, 150] width 69 height 17
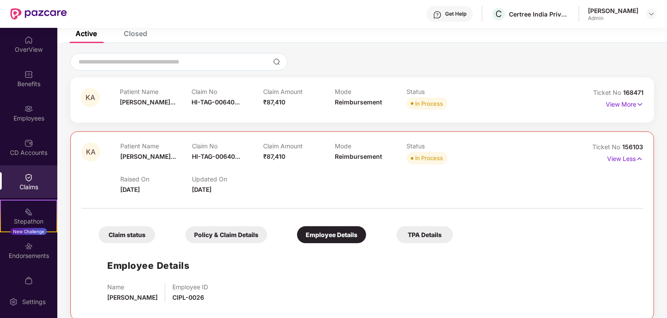
click at [225, 232] on div "Policy & Claim Details" at bounding box center [226, 234] width 82 height 17
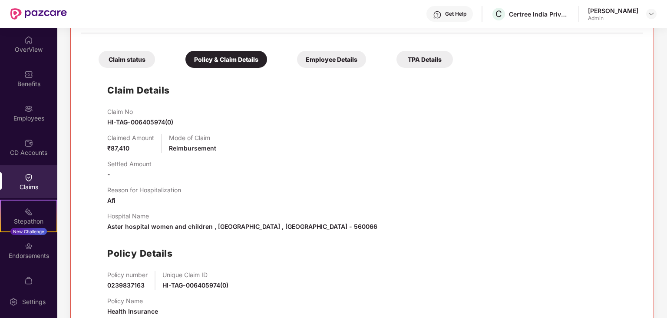
scroll to position [246, 0]
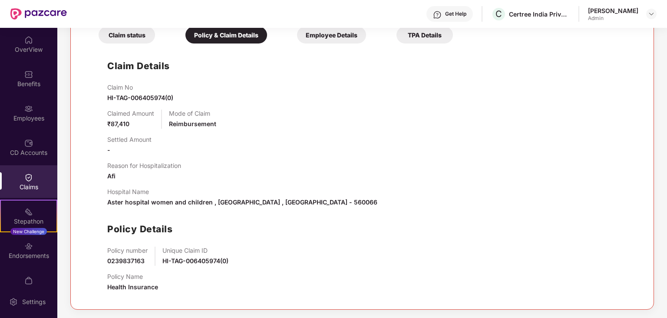
click at [115, 33] on div "Claim status" at bounding box center [127, 34] width 56 height 17
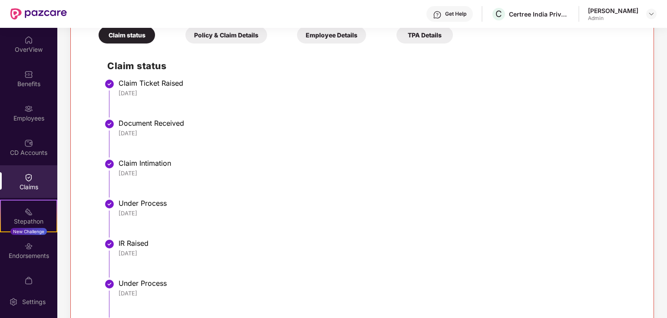
scroll to position [482, 0]
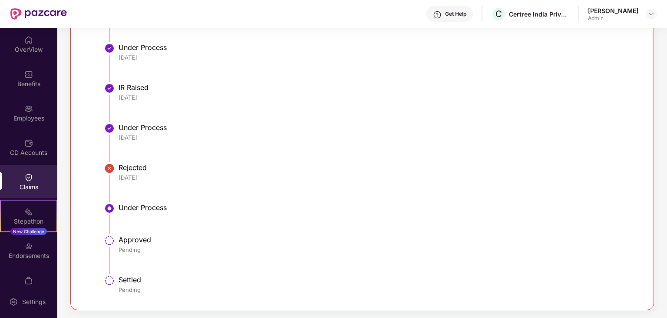
click at [129, 171] on div "Rejected" at bounding box center [377, 167] width 516 height 9
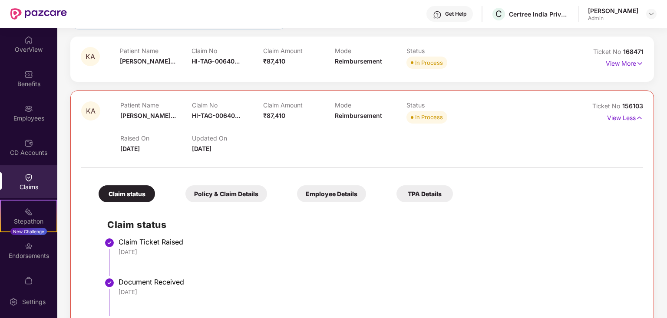
click at [430, 193] on div "TPA Details" at bounding box center [425, 193] width 56 height 17
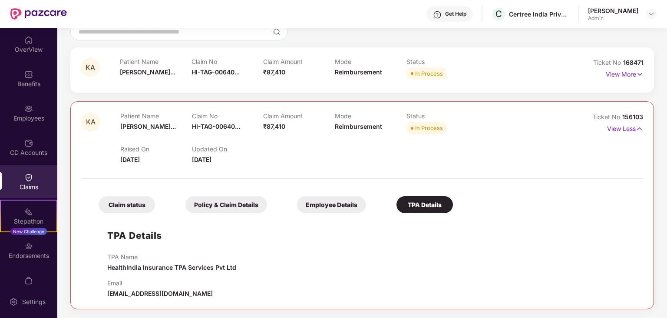
scroll to position [76, 0]
click at [633, 76] on p "View More" at bounding box center [625, 74] width 38 height 12
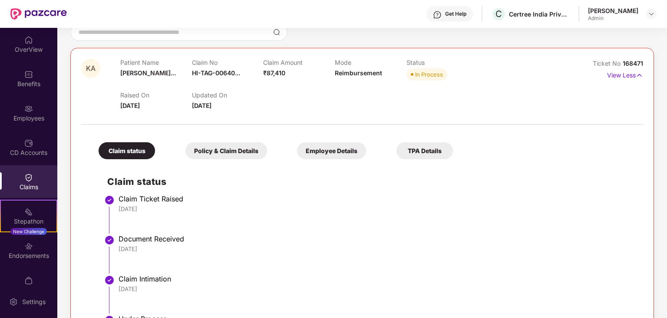
click at [440, 153] on div "TPA Details" at bounding box center [425, 150] width 56 height 17
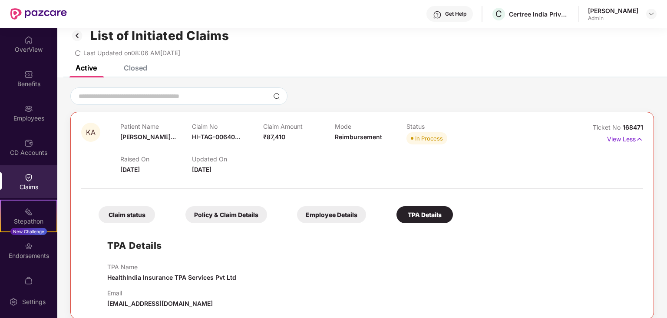
scroll to position [0, 0]
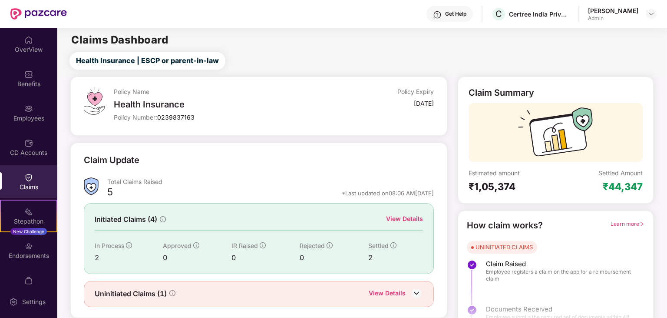
scroll to position [22, 0]
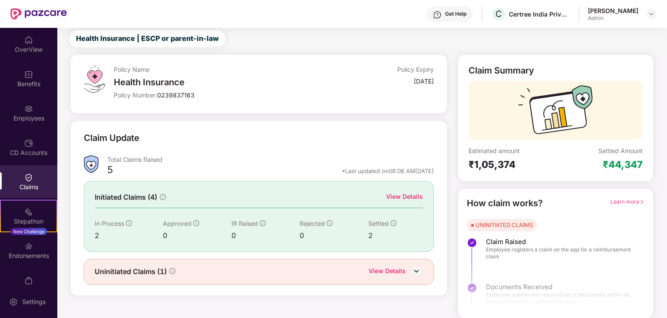
click at [614, 161] on div "₹44,347" at bounding box center [623, 164] width 40 height 12
click at [25, 76] on img at bounding box center [28, 74] width 9 height 9
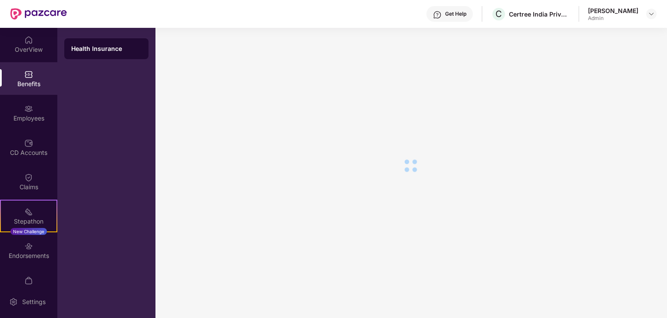
scroll to position [15, 0]
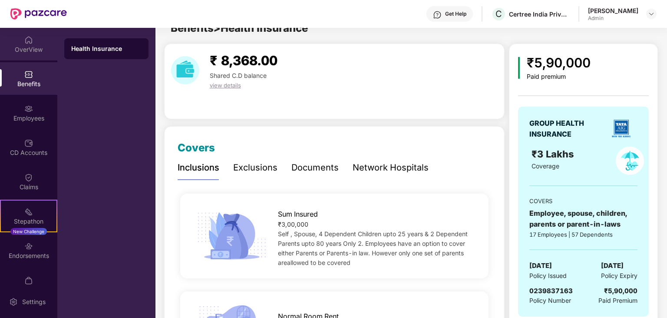
click at [43, 43] on div "OverView" at bounding box center [28, 44] width 57 height 33
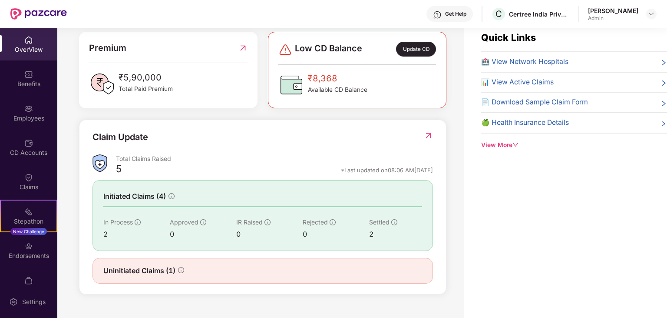
scroll to position [219, 0]
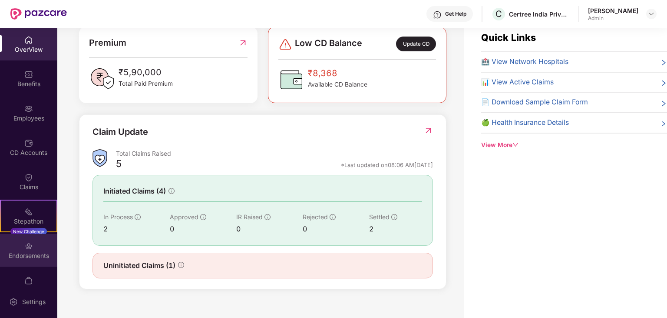
click at [25, 254] on div "Endorsements" at bounding box center [28, 255] width 57 height 9
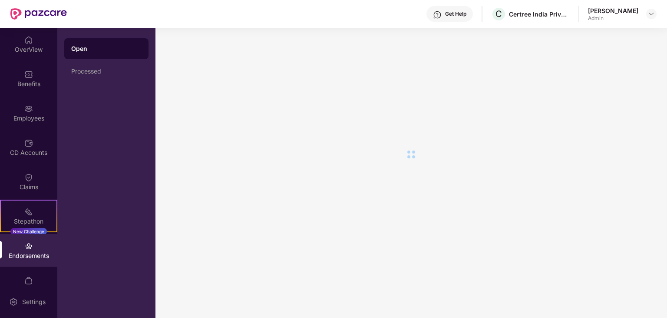
scroll to position [0, 0]
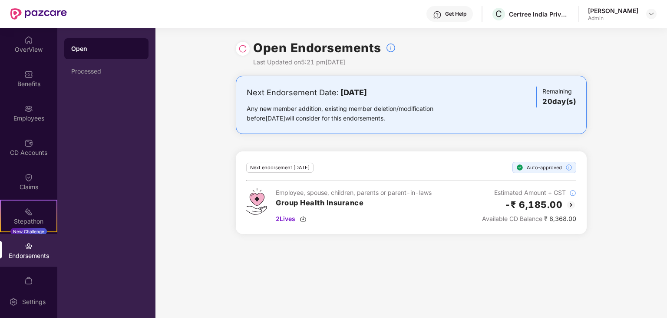
click at [235, 50] on div "Open Endorsements Last Updated on 5:21 pm, 15 Sep 2025" at bounding box center [411, 52] width 512 height 48
click at [241, 50] on img at bounding box center [242, 48] width 9 height 9
click at [20, 147] on div "CD Accounts" at bounding box center [28, 147] width 57 height 33
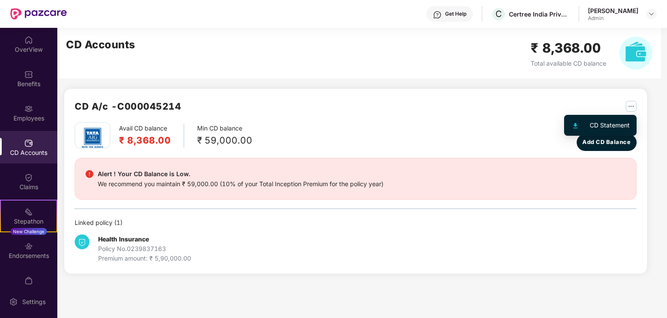
click at [630, 108] on img "button" at bounding box center [631, 106] width 11 height 11
click at [612, 121] on div "CD Statement" at bounding box center [610, 125] width 40 height 10
drag, startPoint x: 418, startPoint y: 55, endPoint x: 499, endPoint y: 11, distance: 92.7
click at [499, 11] on span "C" at bounding box center [498, 14] width 15 height 15
click at [628, 103] on img "button" at bounding box center [631, 106] width 11 height 11
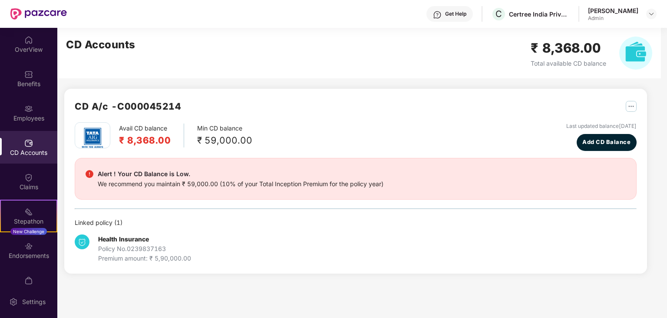
click at [362, 144] on div "Avail CD balance ₹ 8,368.00 Min CD balance ₹ 59,000.00 Last updated balance [DA…" at bounding box center [356, 136] width 562 height 29
click at [18, 249] on div "Endorsements" at bounding box center [28, 250] width 57 height 33
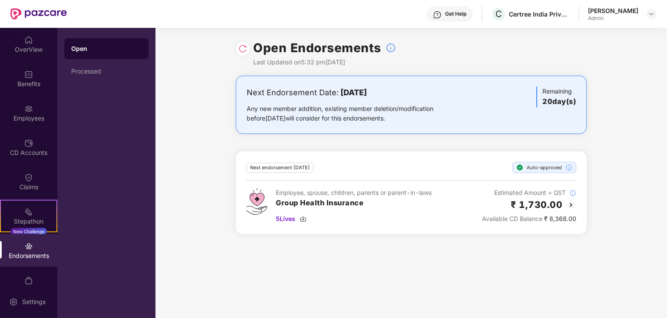
click at [572, 203] on img at bounding box center [571, 204] width 10 height 10
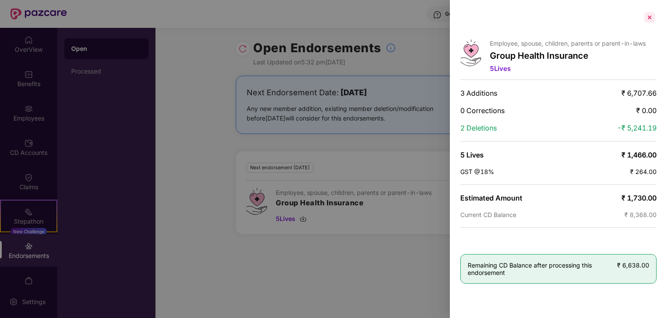
click at [648, 19] on div at bounding box center [650, 17] width 14 height 14
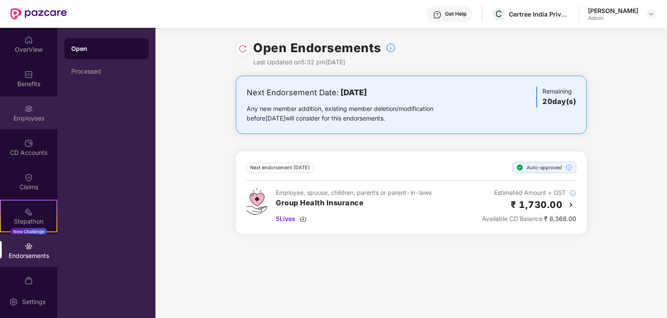
click at [24, 112] on div "Employees" at bounding box center [28, 112] width 57 height 33
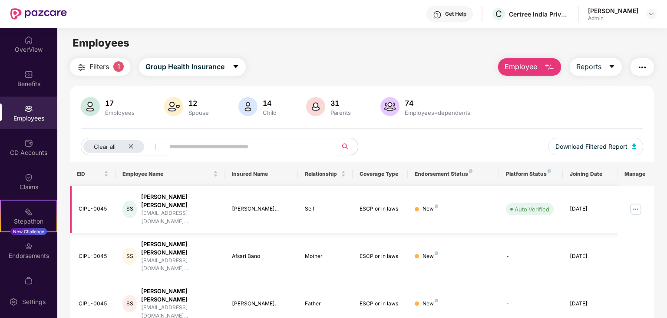
click at [636, 202] on img at bounding box center [636, 209] width 14 height 14
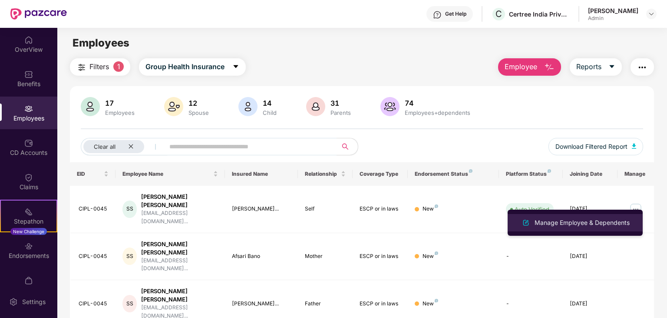
click at [585, 221] on div "Manage Employee & Dependents" at bounding box center [582, 223] width 99 height 10
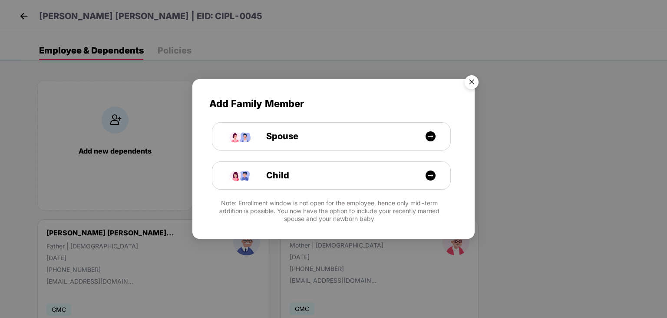
click at [470, 86] on img "Close" at bounding box center [472, 83] width 24 height 24
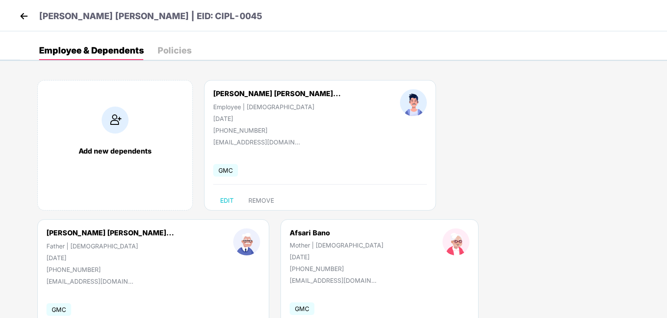
click at [165, 44] on div "Policies" at bounding box center [175, 50] width 34 height 19
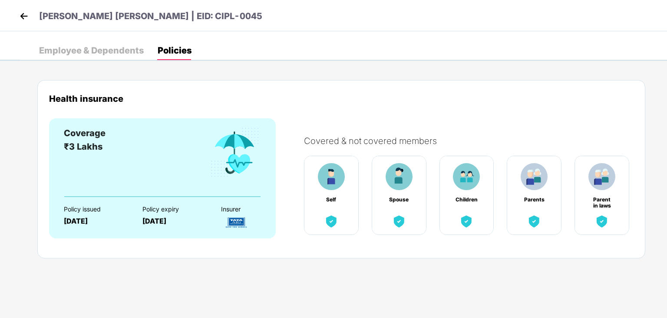
click at [23, 15] on img at bounding box center [23, 16] width 13 height 13
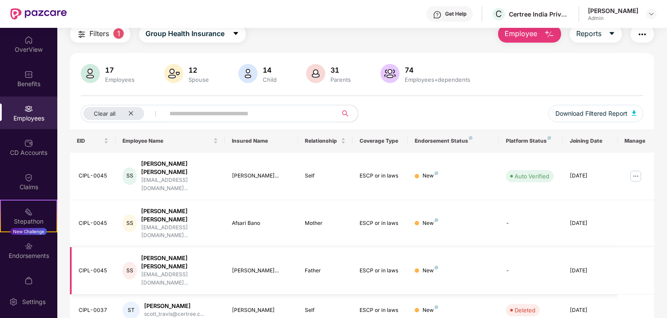
scroll to position [57, 0]
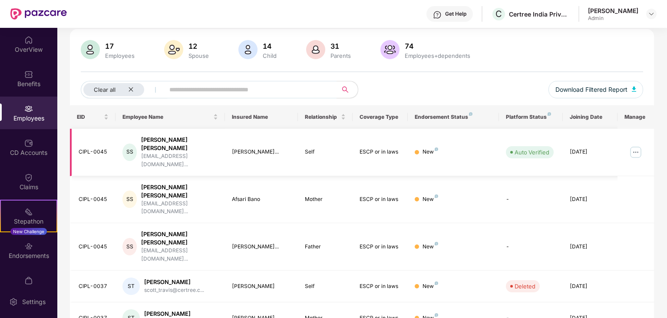
click at [435, 147] on img at bounding box center [436, 148] width 3 height 3
click at [30, 144] on img at bounding box center [28, 143] width 9 height 9
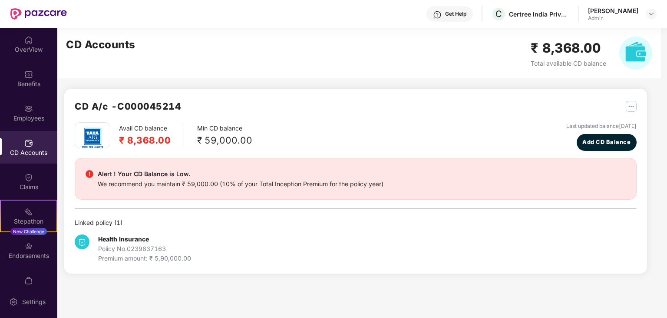
scroll to position [0, 0]
click at [632, 106] on img "button" at bounding box center [631, 106] width 11 height 11
click at [328, 133] on div "Avail CD balance ₹ 8,368.00 Min CD balance ₹ 59,000.00 Last updated balance [DA…" at bounding box center [356, 136] width 562 height 29
click at [30, 253] on div "Endorsements" at bounding box center [28, 255] width 57 height 9
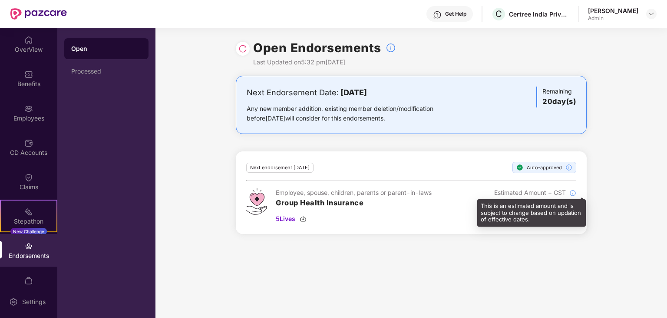
click at [572, 192] on img at bounding box center [572, 192] width 7 height 7
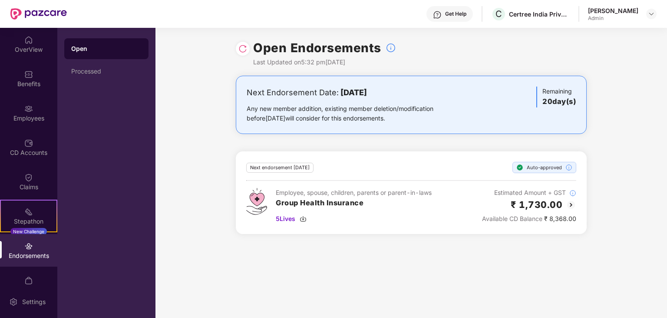
click at [571, 203] on img at bounding box center [571, 204] width 10 height 10
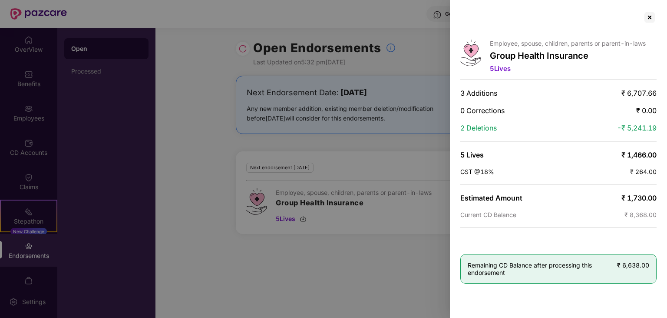
click at [352, 263] on div at bounding box center [333, 159] width 667 height 318
click at [646, 17] on div at bounding box center [650, 17] width 14 height 14
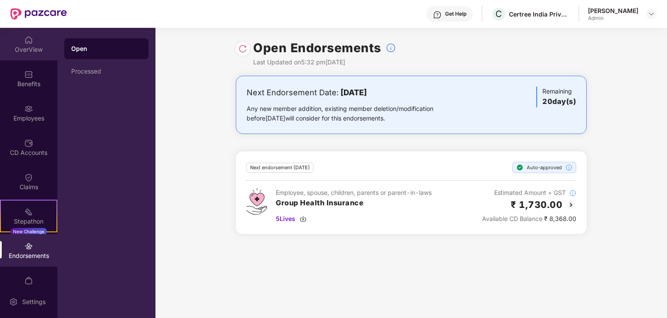
click at [30, 36] on img at bounding box center [28, 40] width 9 height 9
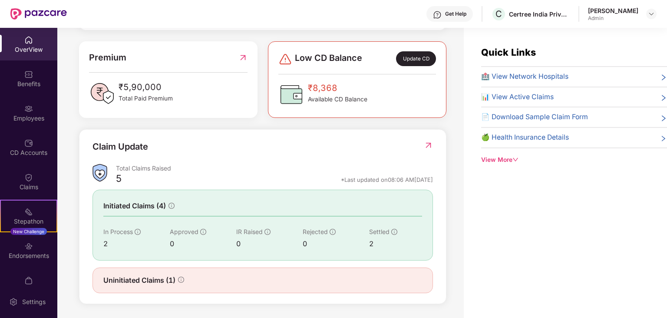
scroll to position [219, 0]
